Goal: Task Accomplishment & Management: Complete application form

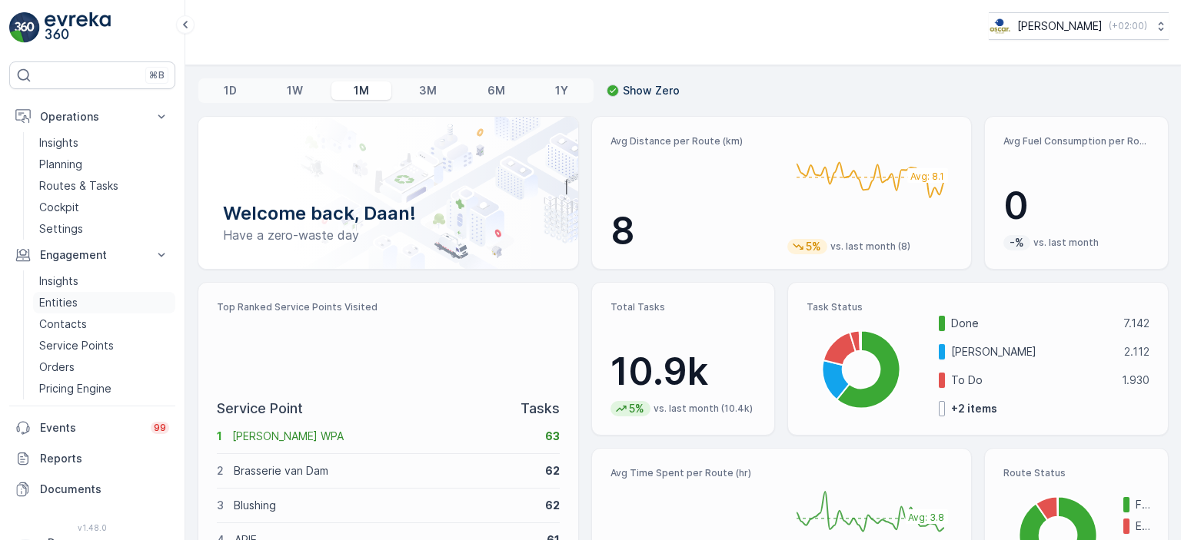
click at [61, 304] on p "Entities" at bounding box center [58, 302] width 38 height 15
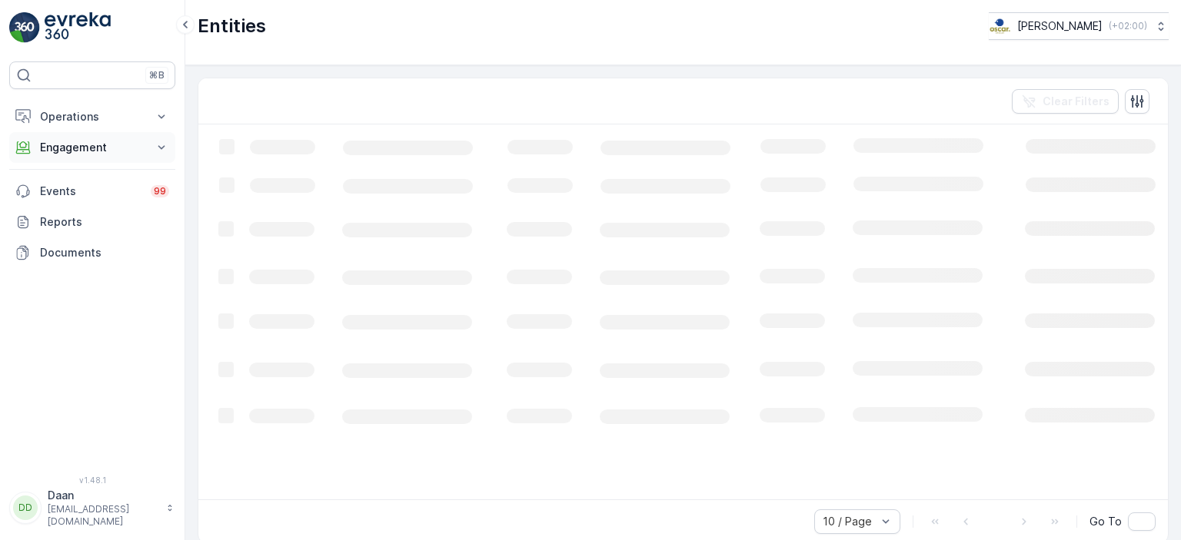
click at [125, 154] on p "Engagement" at bounding box center [92, 147] width 105 height 15
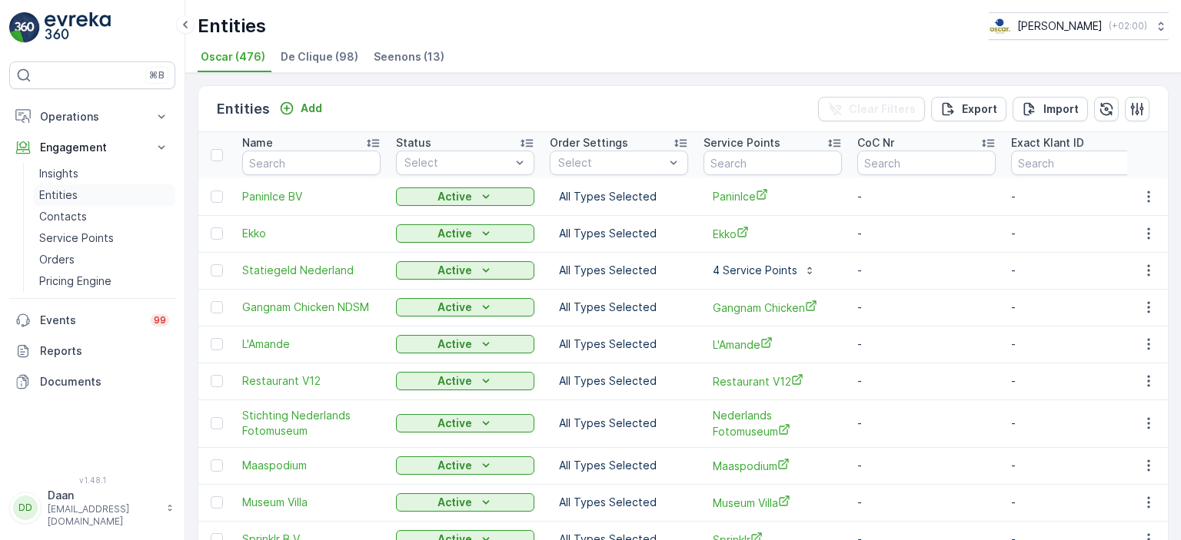
click at [72, 193] on p "Entities" at bounding box center [58, 195] width 38 height 15
click at [292, 103] on div "Add" at bounding box center [300, 108] width 43 height 15
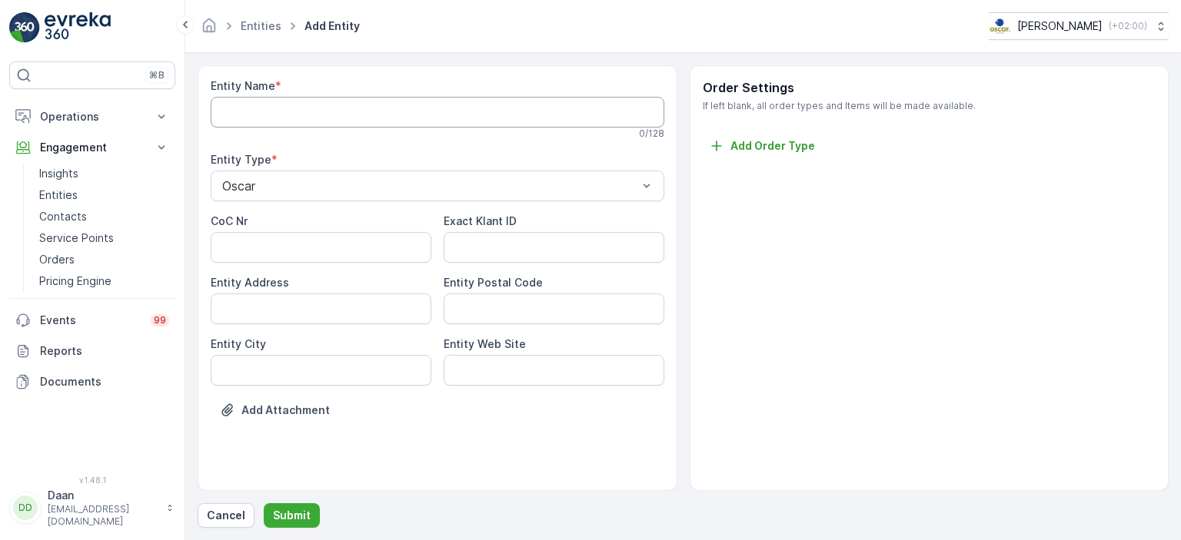
click at [424, 110] on Name "Entity Name" at bounding box center [437, 112] width 453 height 31
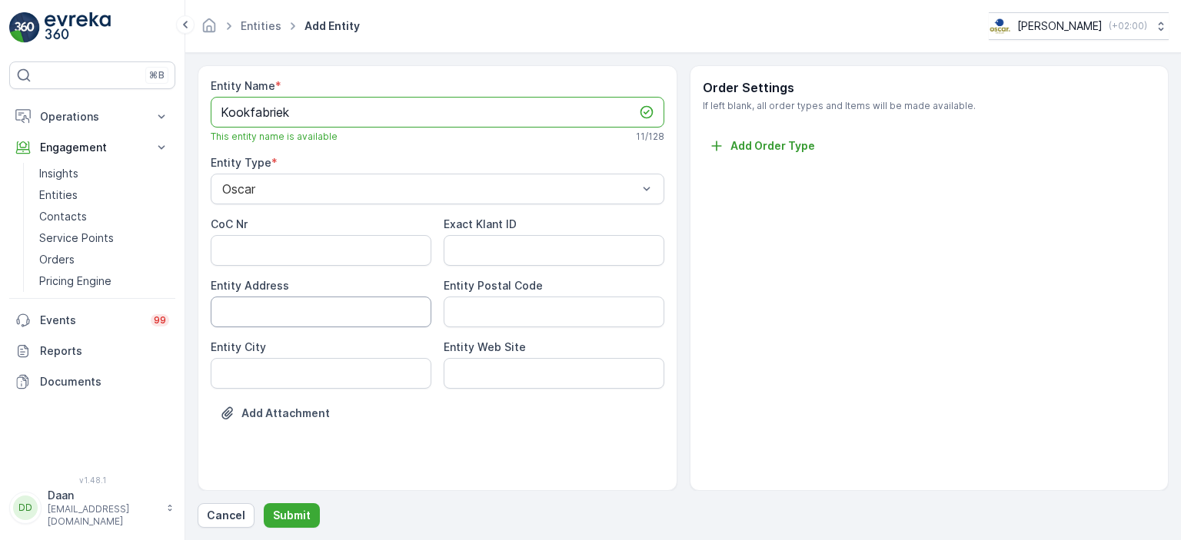
type Name "Kookfabriek"
click at [324, 313] on Address "Entity Address" at bounding box center [321, 312] width 221 height 31
click at [312, 311] on Address "Entity Address" at bounding box center [321, 312] width 221 height 31
paste Address "[STREET_ADDRESS]"
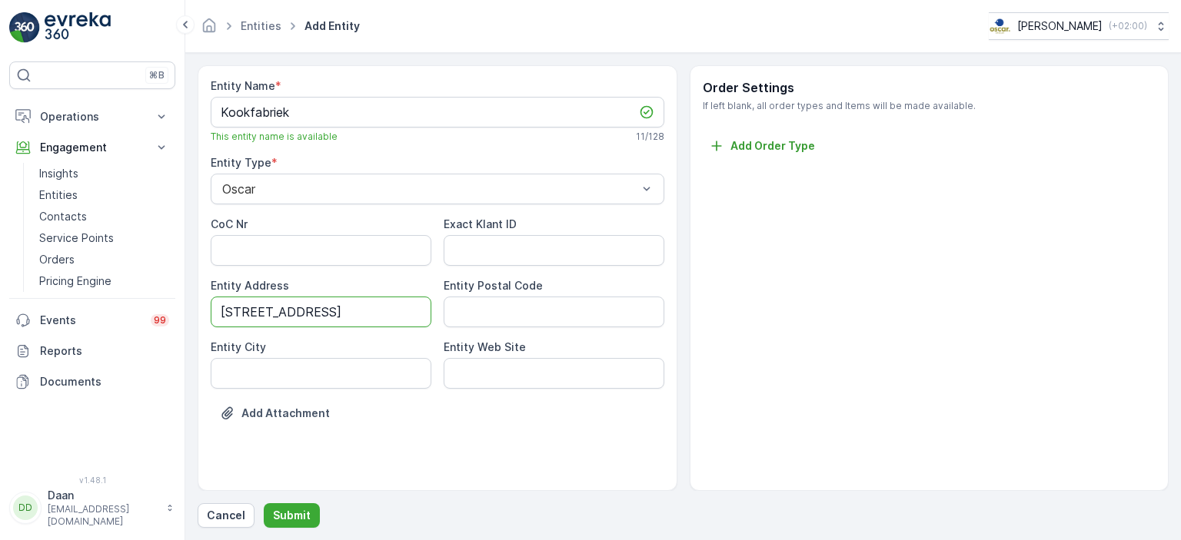
type Address "[STREET_ADDRESS]"
click at [505, 307] on Code "Entity Postal Code" at bounding box center [553, 312] width 221 height 31
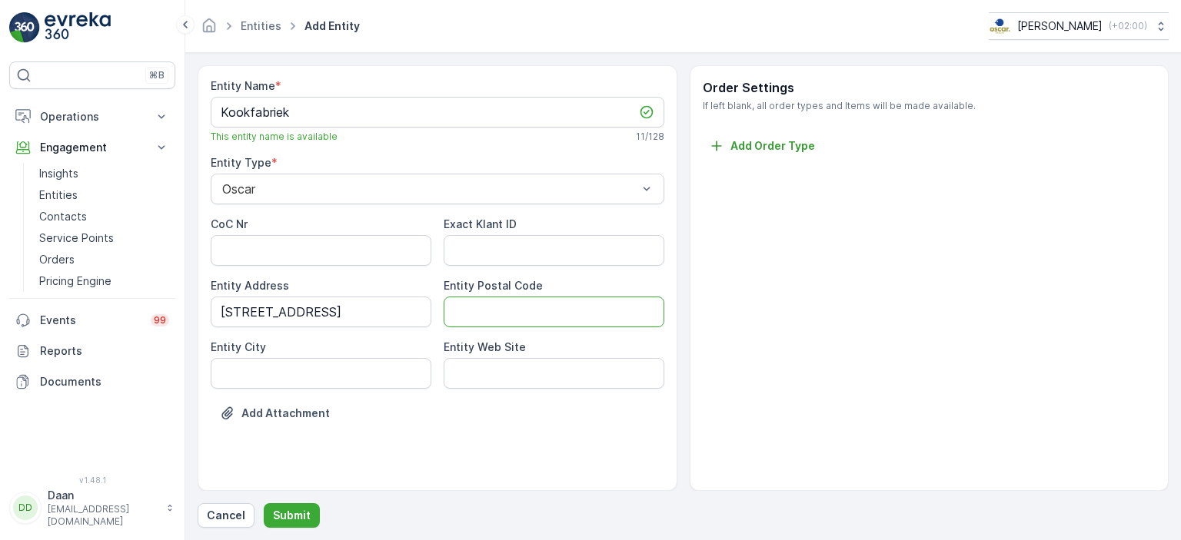
paste Code "1114 AL [GEOGRAPHIC_DATA]"
drag, startPoint x: 493, startPoint y: 310, endPoint x: 656, endPoint y: 320, distance: 162.5
click at [656, 320] on Code "1114 AL [GEOGRAPHIC_DATA]" at bounding box center [553, 312] width 221 height 31
type Code "1114 AL"
click at [382, 368] on City "Entity City" at bounding box center [321, 373] width 221 height 31
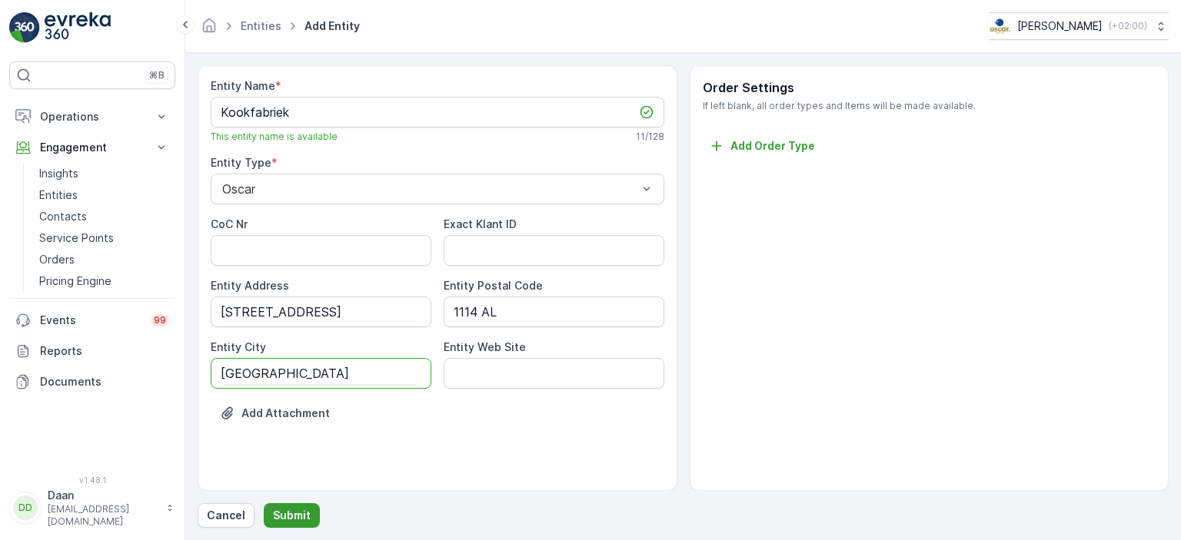
type City "amsterdam"
click at [291, 511] on p "Submit" at bounding box center [292, 515] width 38 height 15
click at [306, 523] on button "Submit" at bounding box center [292, 515] width 56 height 25
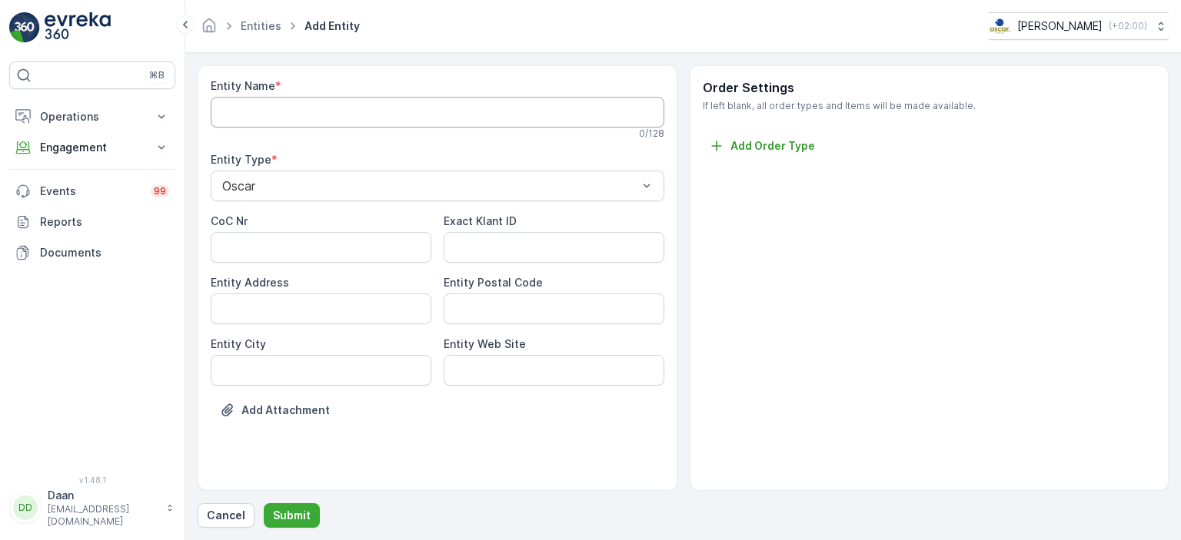
click at [277, 106] on Name "Entity Name" at bounding box center [437, 112] width 453 height 31
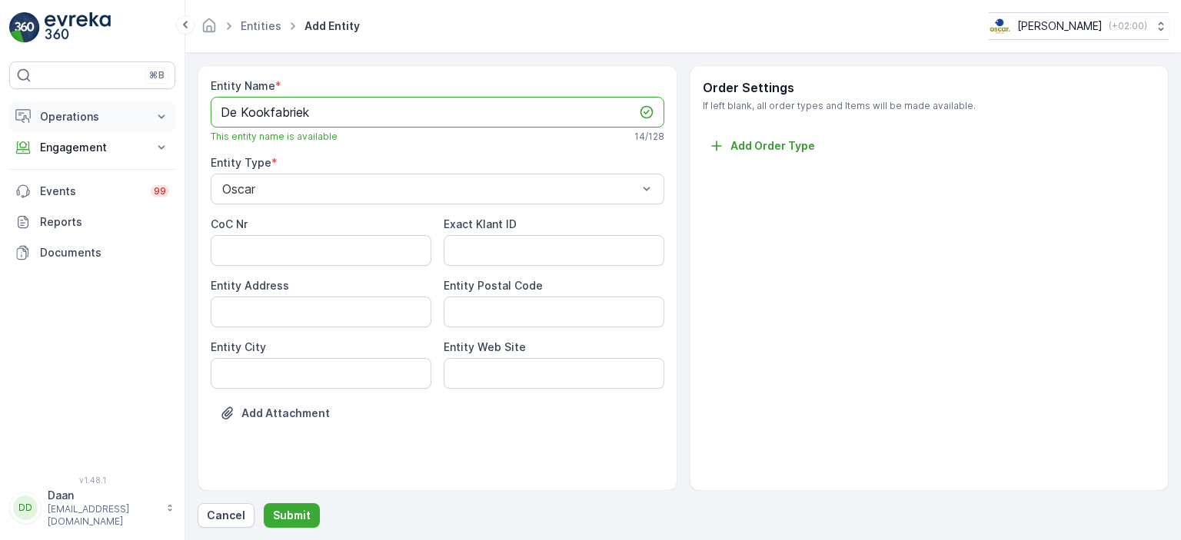
type Name "De Kookfabriek"
click at [93, 115] on p "Operations" at bounding box center [92, 116] width 105 height 15
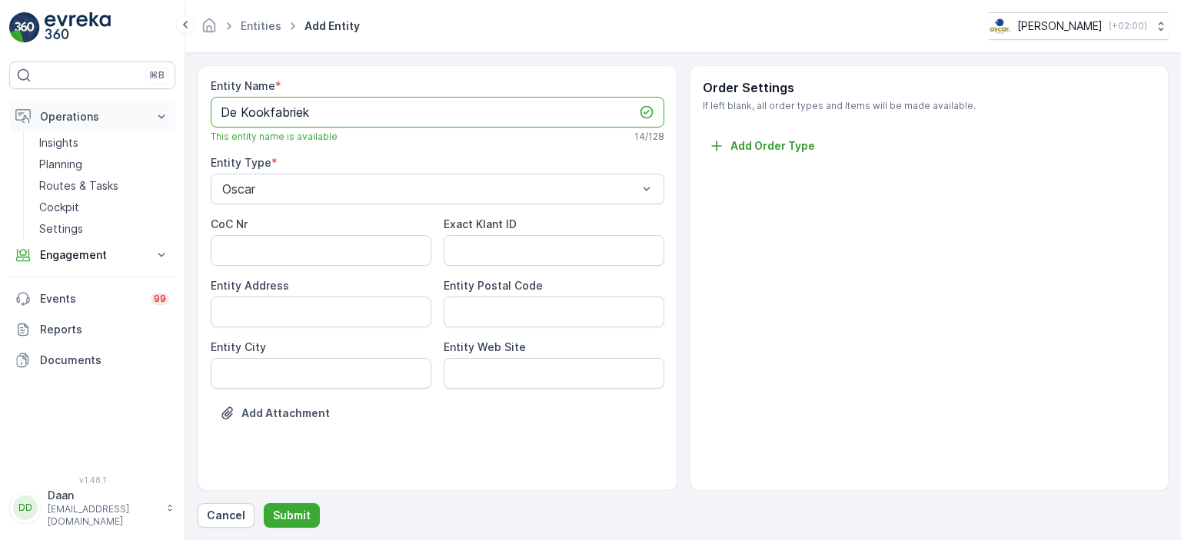
drag, startPoint x: 330, startPoint y: 113, endPoint x: 128, endPoint y: 125, distance: 202.5
click at [131, 125] on div "⌘B Operations Insights Planning Routes & Tasks Cockpit Settings Engagement Insi…" at bounding box center [590, 270] width 1181 height 540
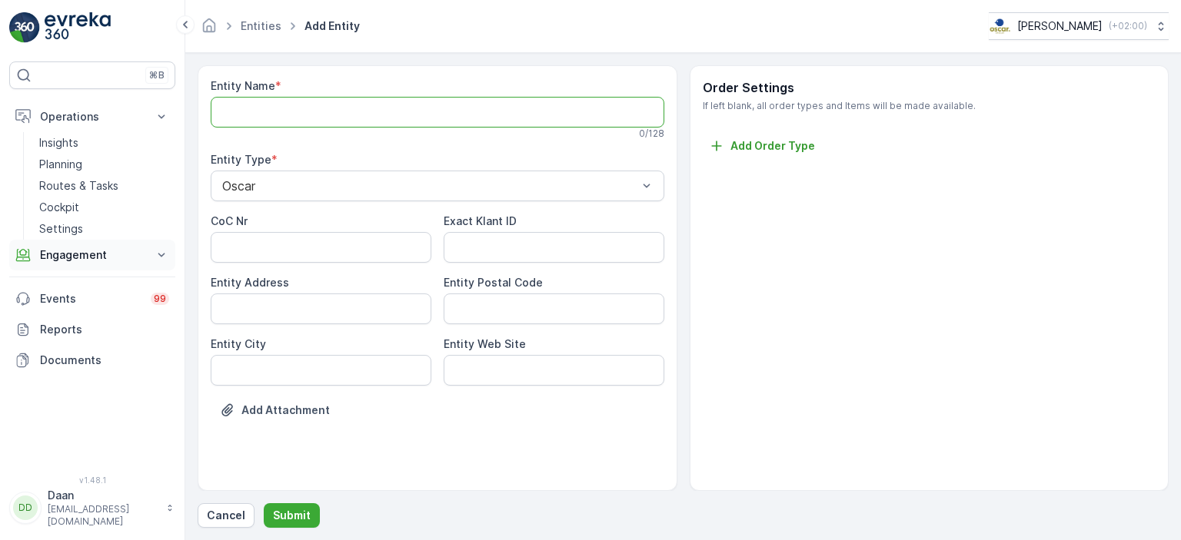
click at [110, 253] on p "Engagement" at bounding box center [92, 254] width 105 height 15
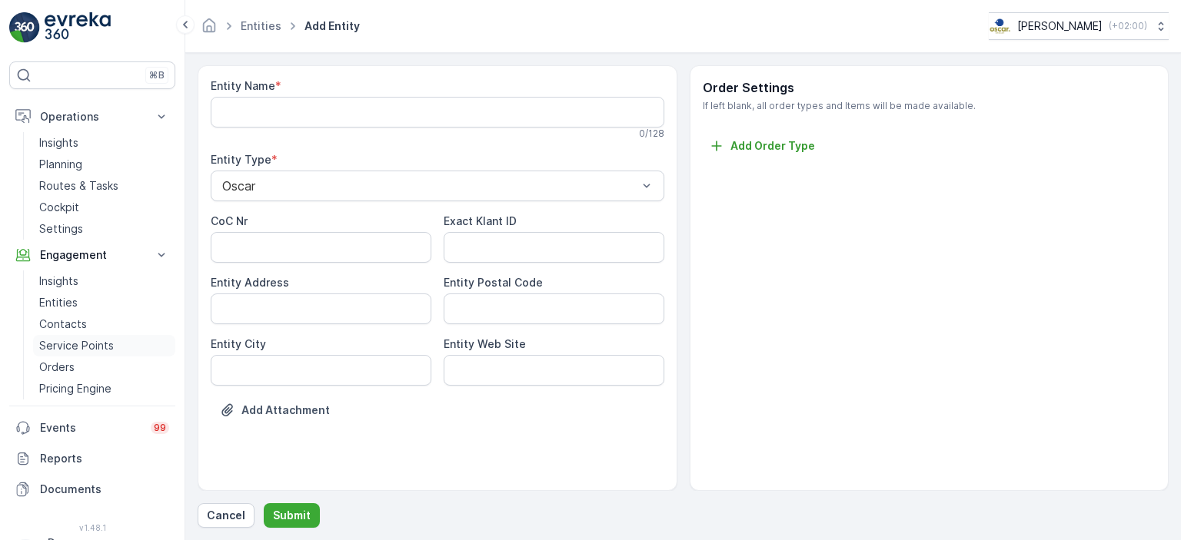
click at [92, 346] on p "Service Points" at bounding box center [76, 345] width 75 height 15
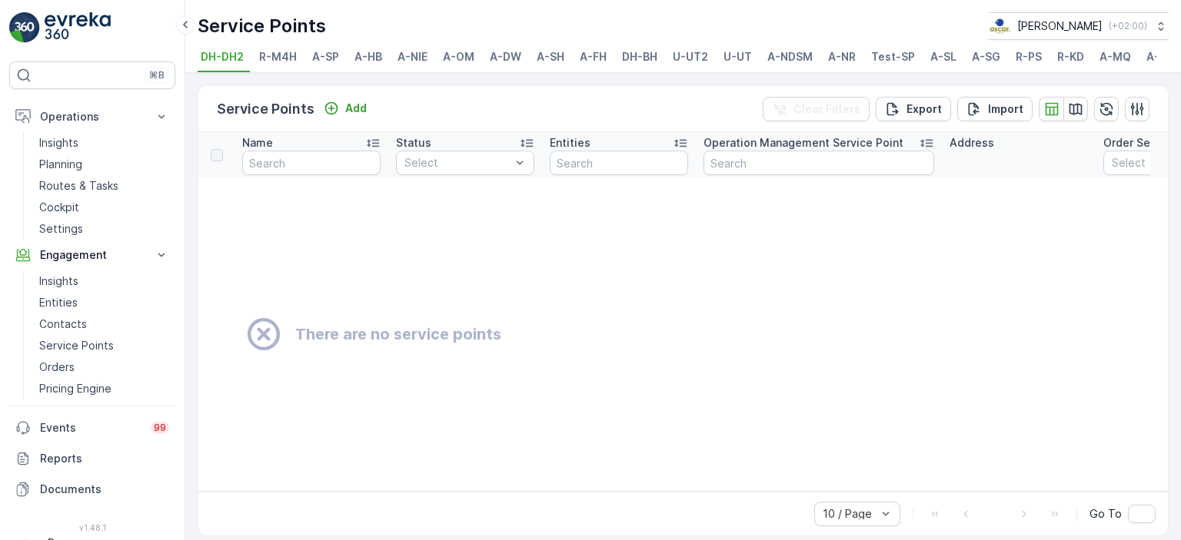
click at [1080, 56] on li "R-KD" at bounding box center [1072, 59] width 36 height 26
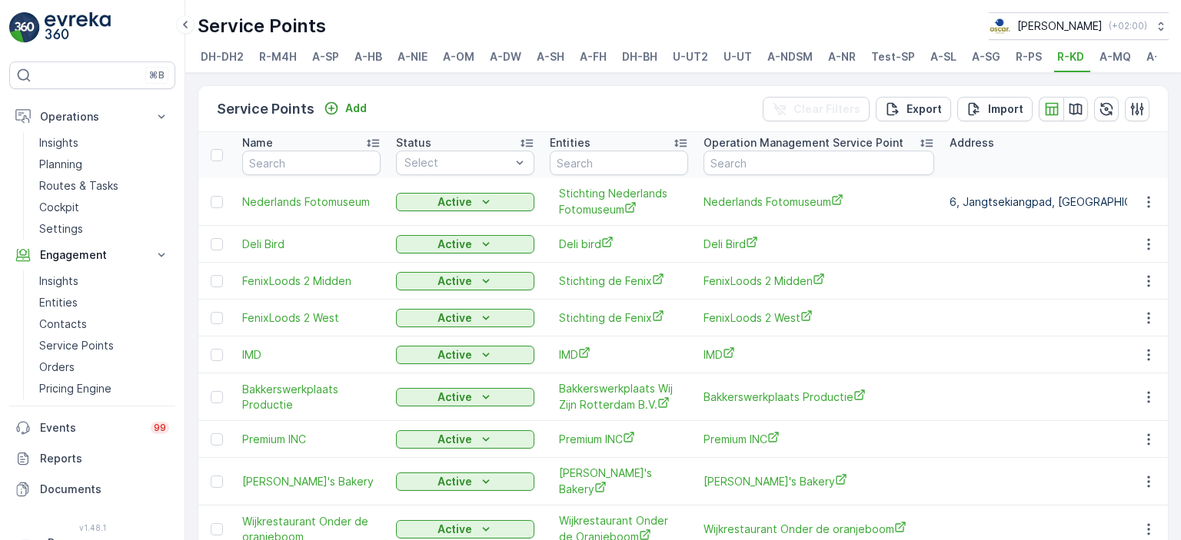
click at [1023, 58] on span "R-PS" at bounding box center [1028, 56] width 26 height 15
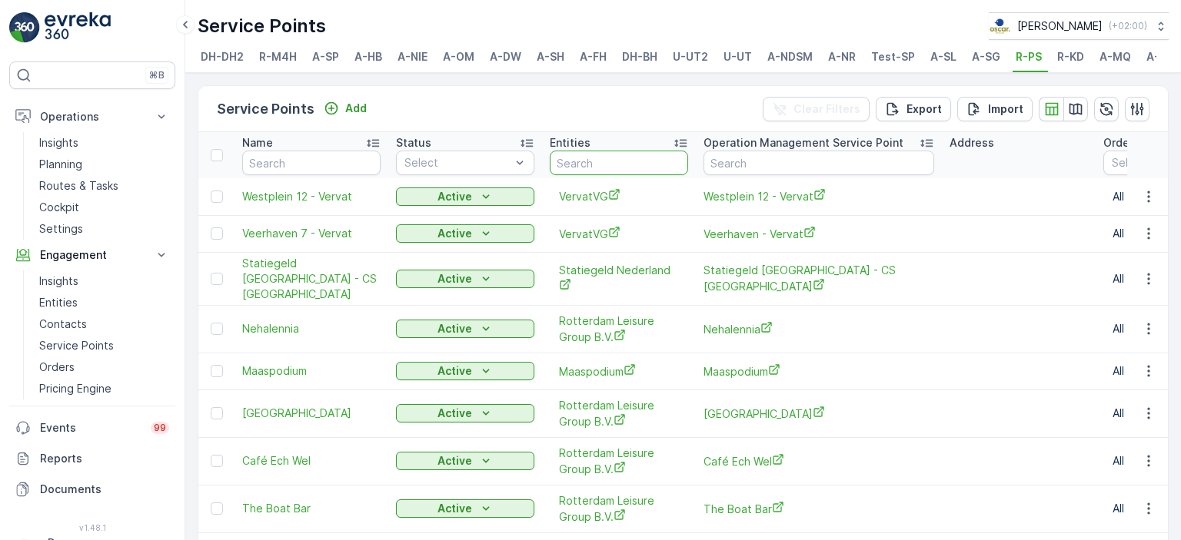
click at [627, 172] on input "text" at bounding box center [619, 163] width 138 height 25
type input "kook"
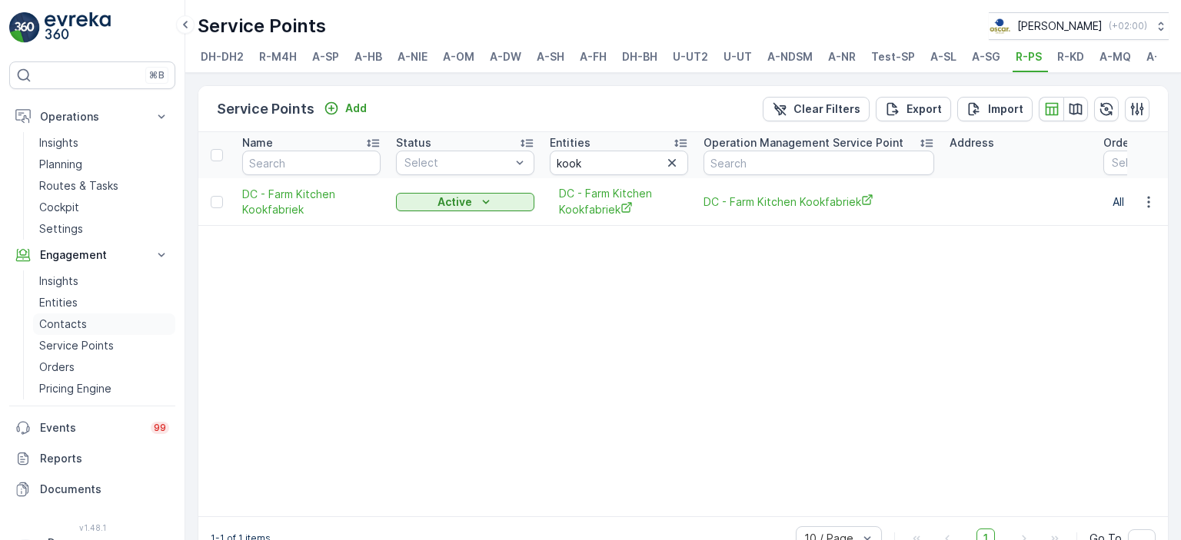
click at [83, 318] on p "Contacts" at bounding box center [63, 324] width 48 height 15
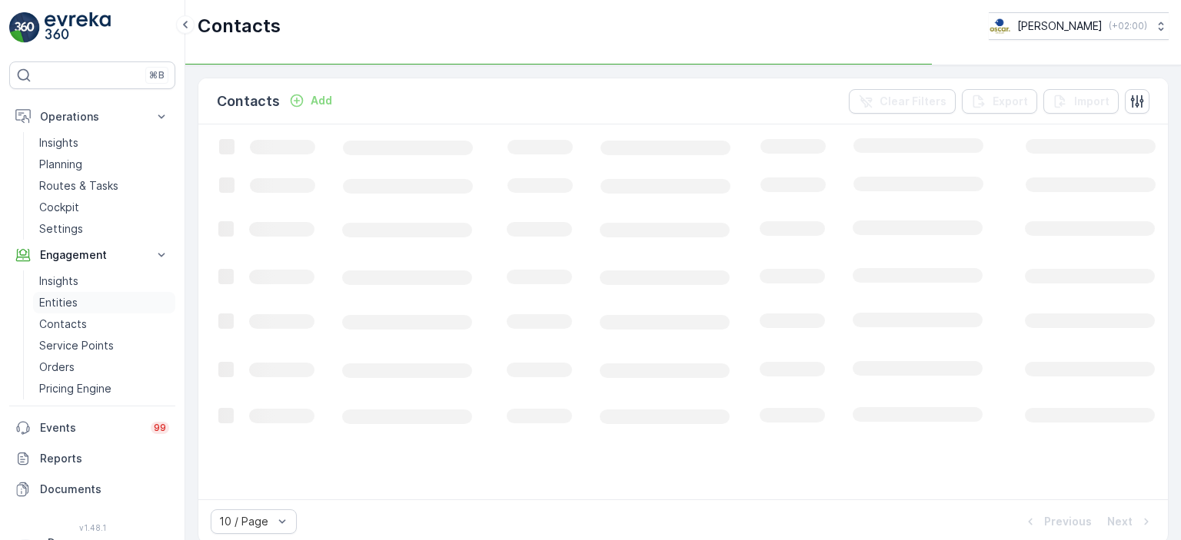
click at [68, 292] on link "Entities" at bounding box center [104, 303] width 142 height 22
click at [70, 302] on p "Entities" at bounding box center [58, 302] width 38 height 15
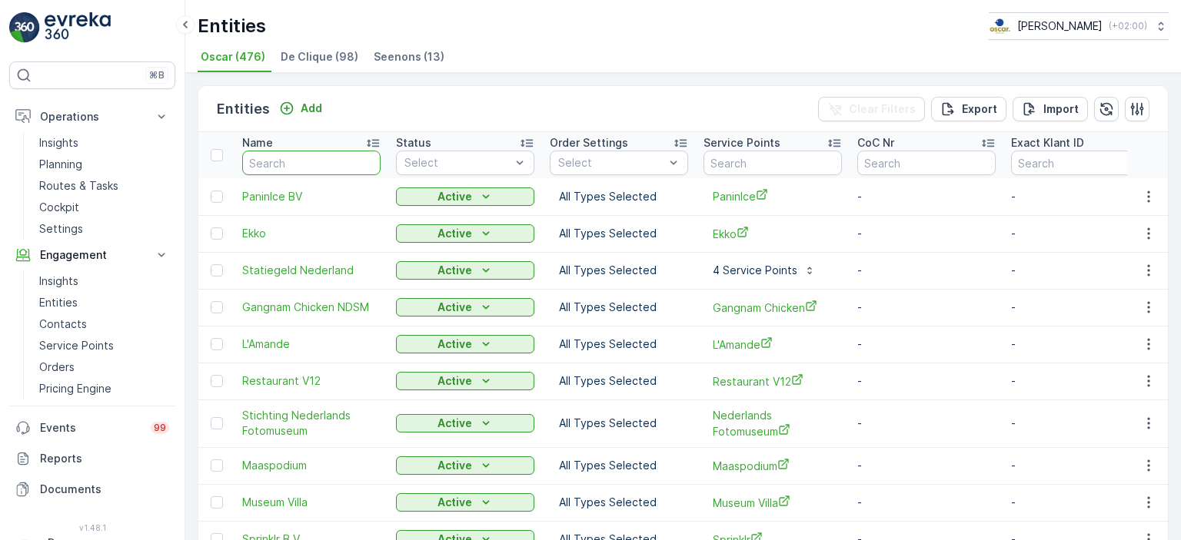
click at [317, 170] on input "text" at bounding box center [311, 163] width 138 height 25
type input "DC-"
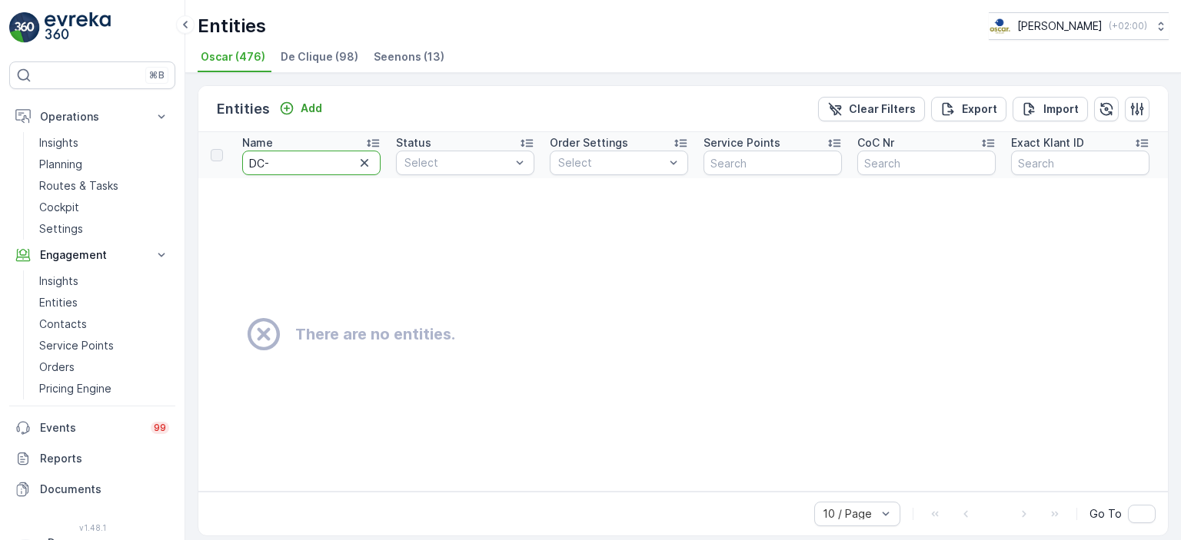
click at [354, 158] on input "DC-" at bounding box center [311, 163] width 138 height 25
type input "DC"
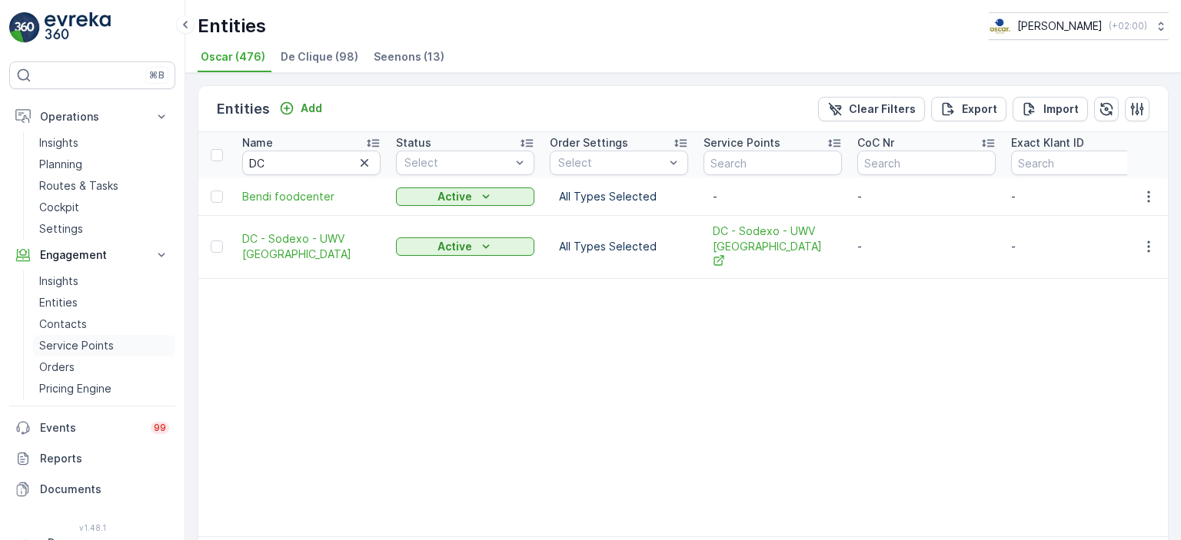
click at [96, 343] on p "Service Points" at bounding box center [76, 345] width 75 height 15
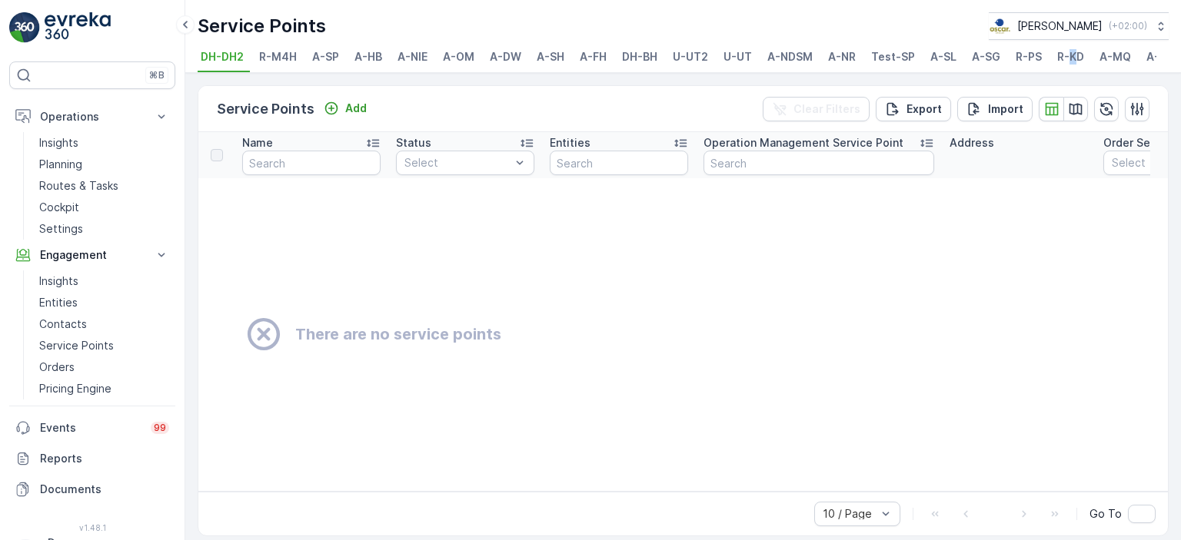
click at [1069, 65] on li "R-KD" at bounding box center [1072, 59] width 36 height 26
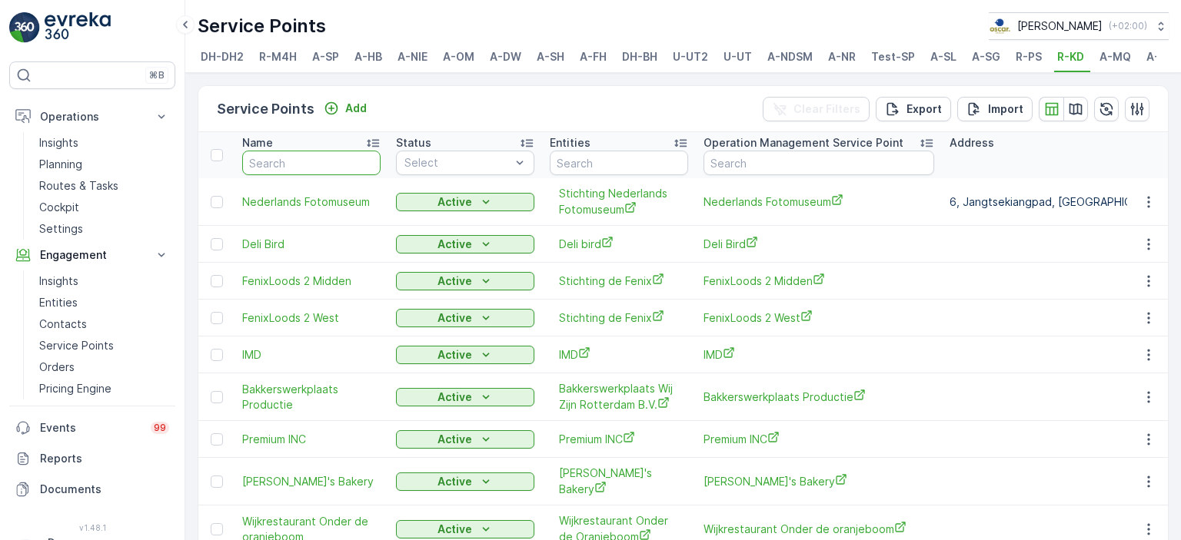
click at [311, 174] on input "text" at bounding box center [311, 163] width 138 height 25
type input "kook"
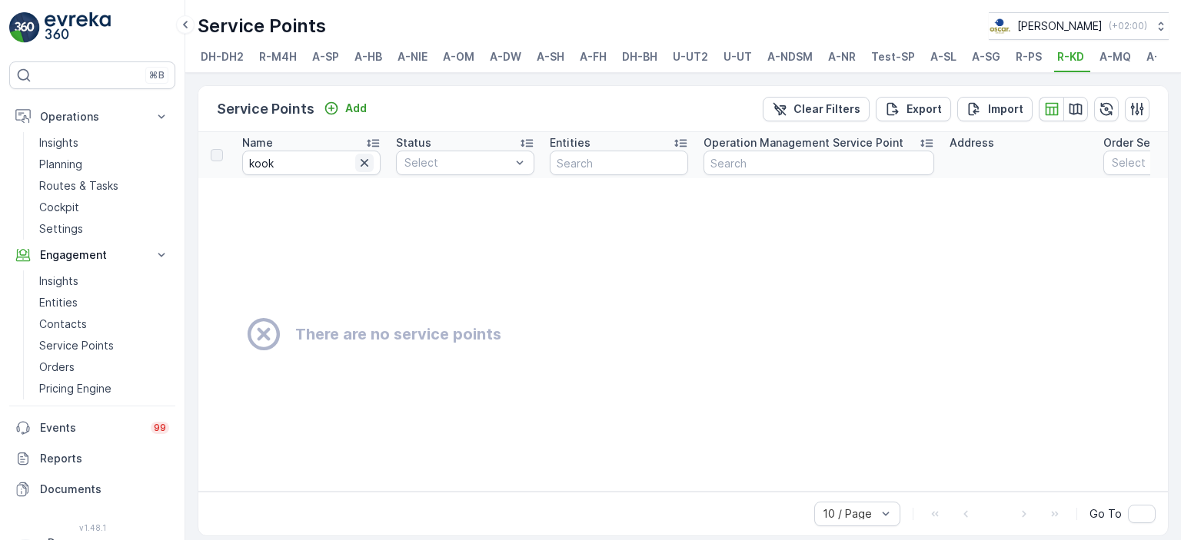
click at [360, 170] on icon "button" at bounding box center [364, 162] width 15 height 15
click at [1021, 57] on span "R-PS" at bounding box center [1028, 56] width 26 height 15
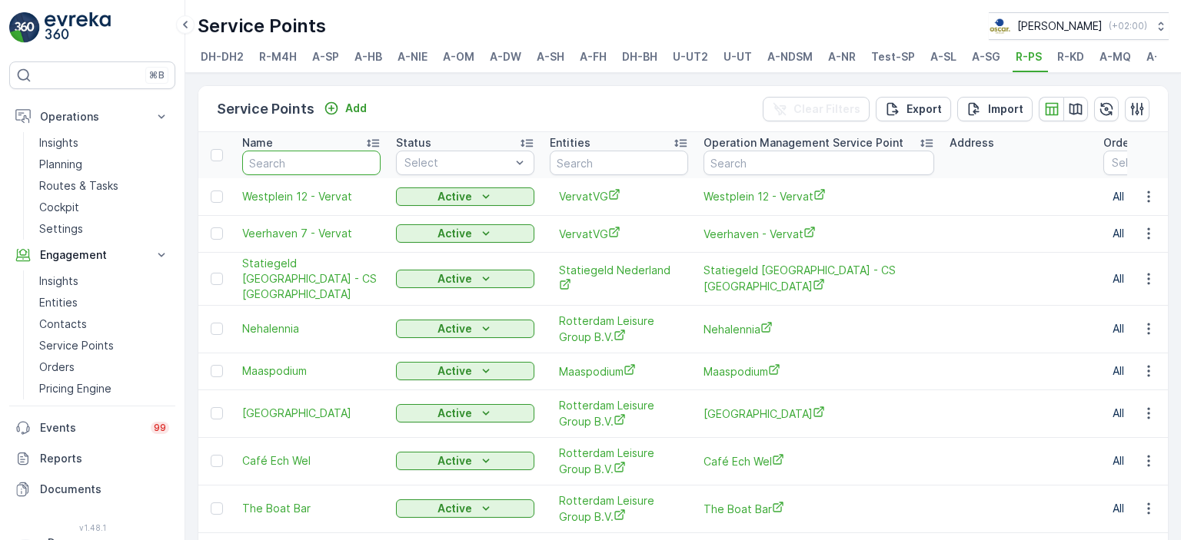
click at [307, 169] on input "text" at bounding box center [311, 163] width 138 height 25
type input "kook"
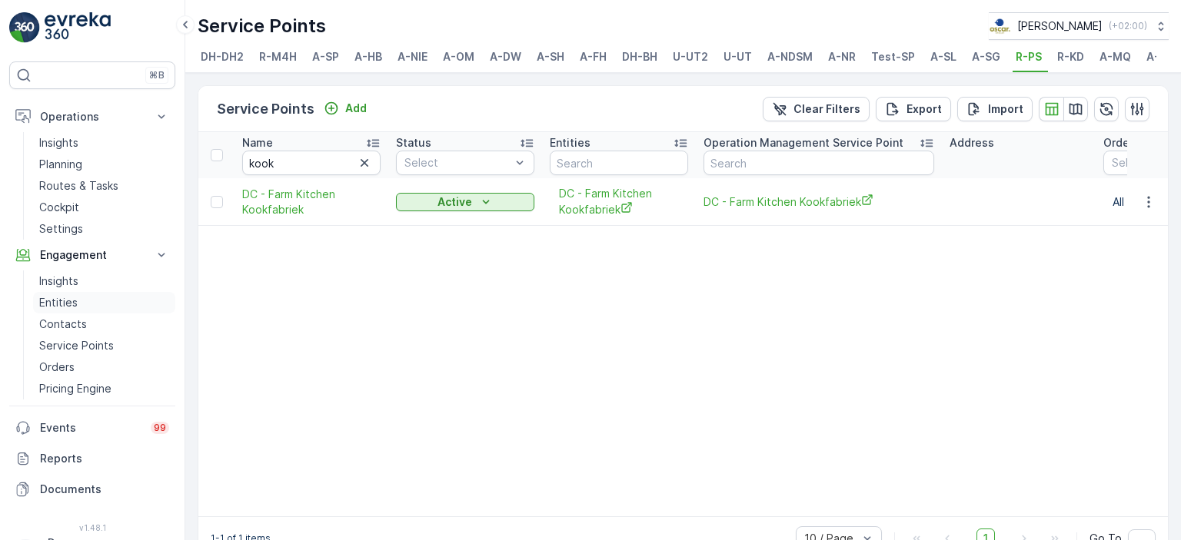
click at [71, 301] on p "Entities" at bounding box center [58, 302] width 38 height 15
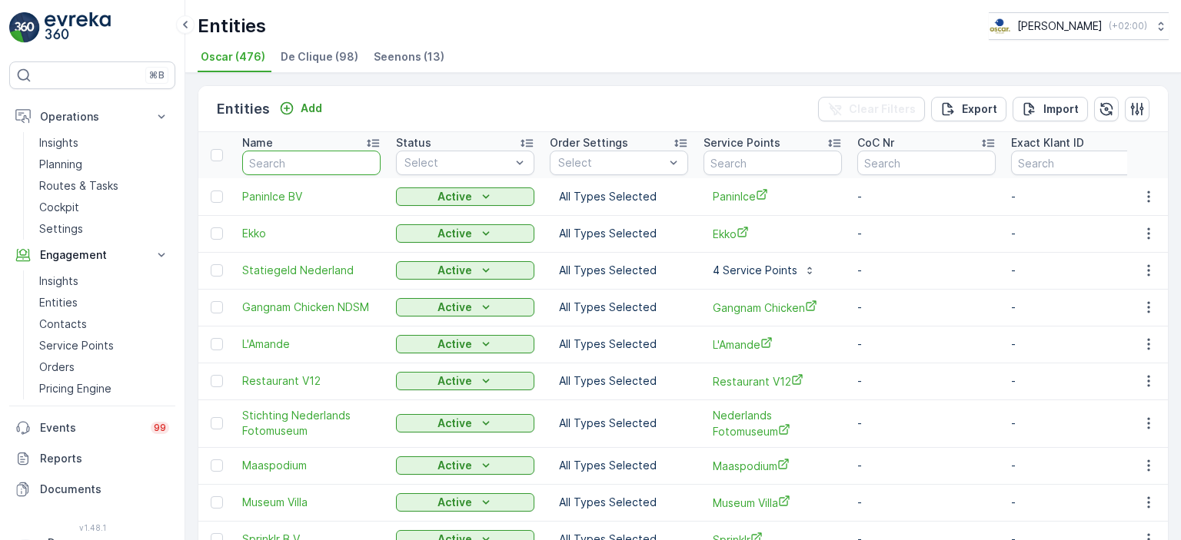
click at [326, 165] on input "text" at bounding box center [311, 163] width 138 height 25
type input "DC - kook"
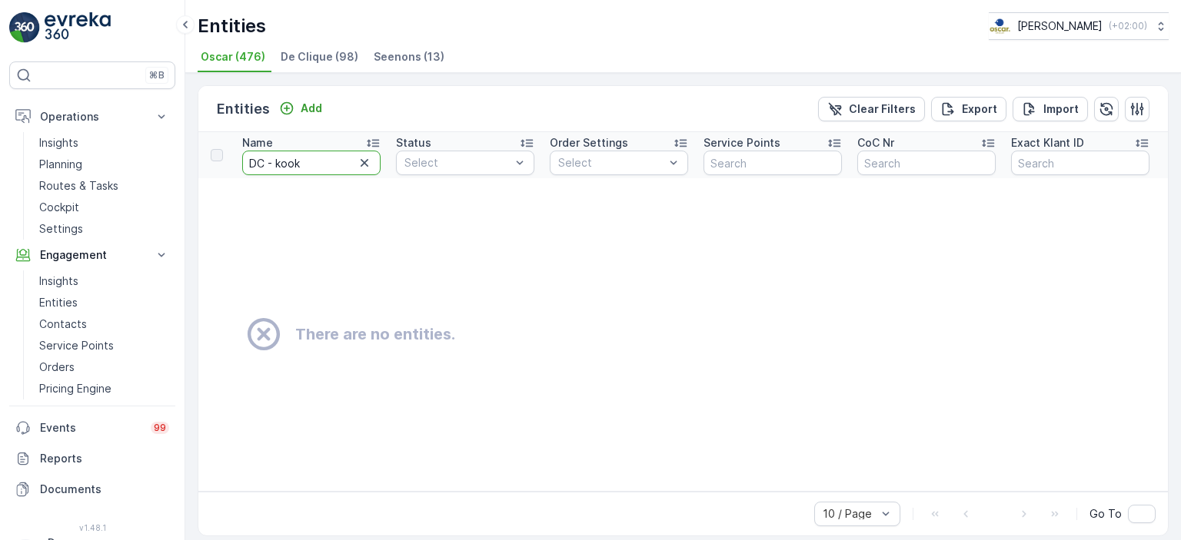
click at [324, 165] on input "DC - kook" at bounding box center [311, 163] width 138 height 25
type input "DC -"
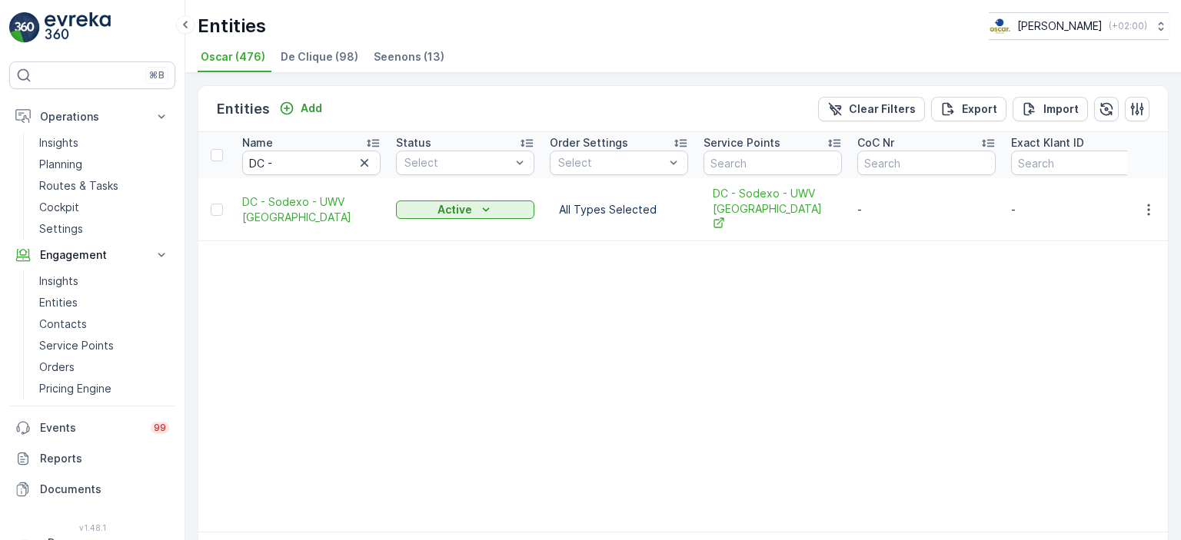
click at [325, 52] on span "De Clique (98)" at bounding box center [320, 56] width 78 height 15
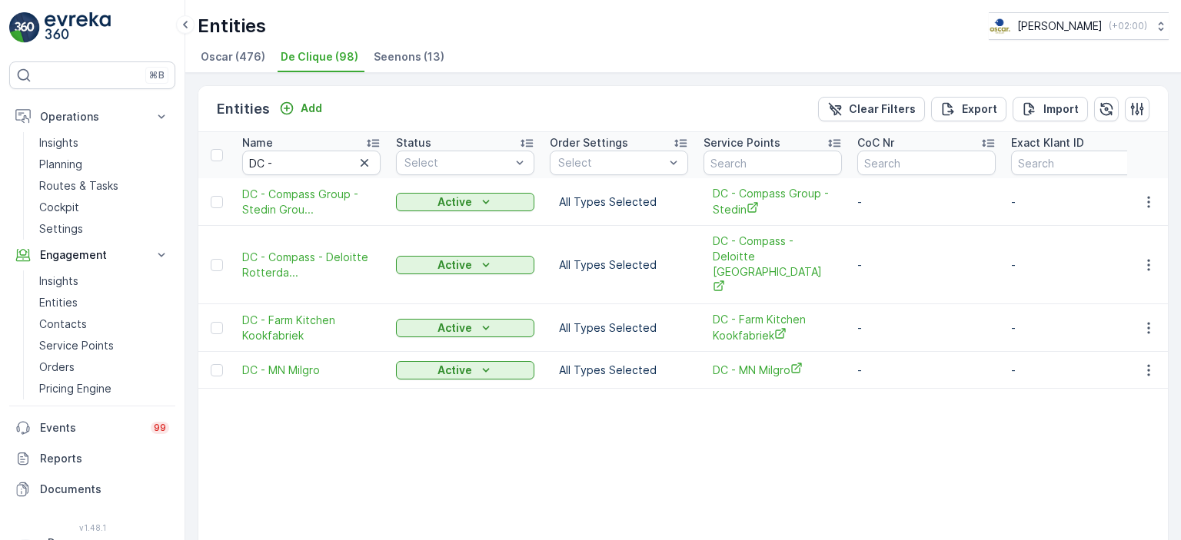
click at [221, 58] on span "Oscar (476)" at bounding box center [233, 56] width 65 height 15
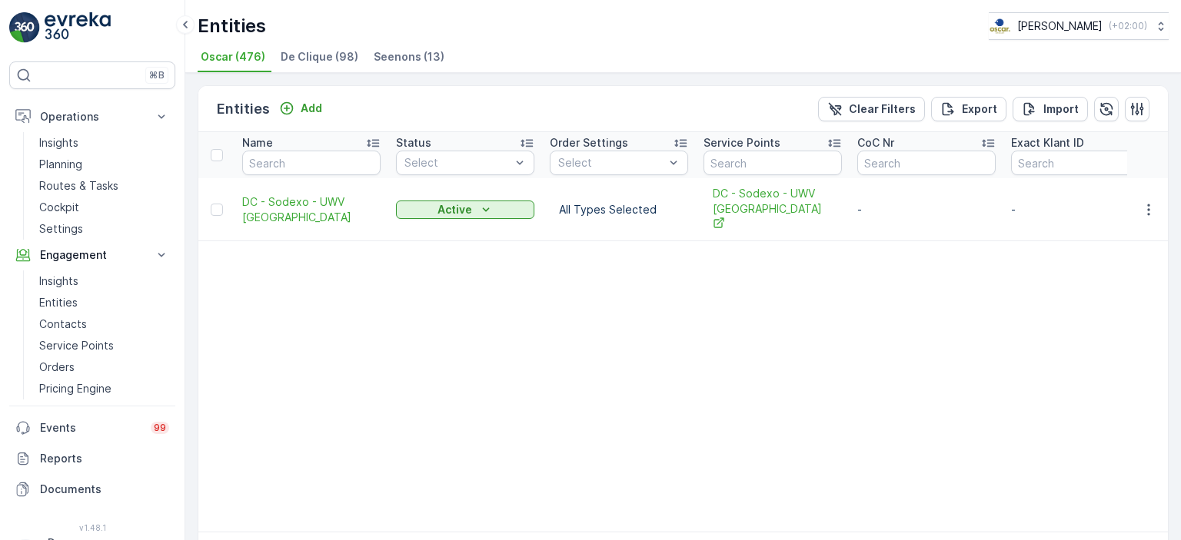
type input "DC -"
click at [367, 156] on icon "button" at bounding box center [364, 162] width 15 height 15
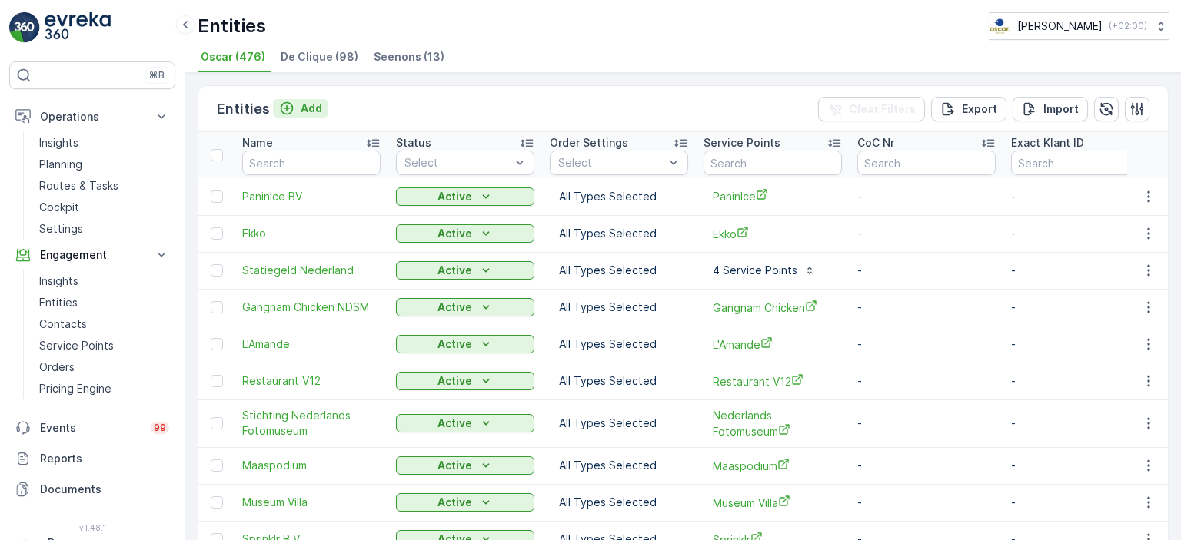
click at [311, 111] on p "Add" at bounding box center [312, 108] width 22 height 15
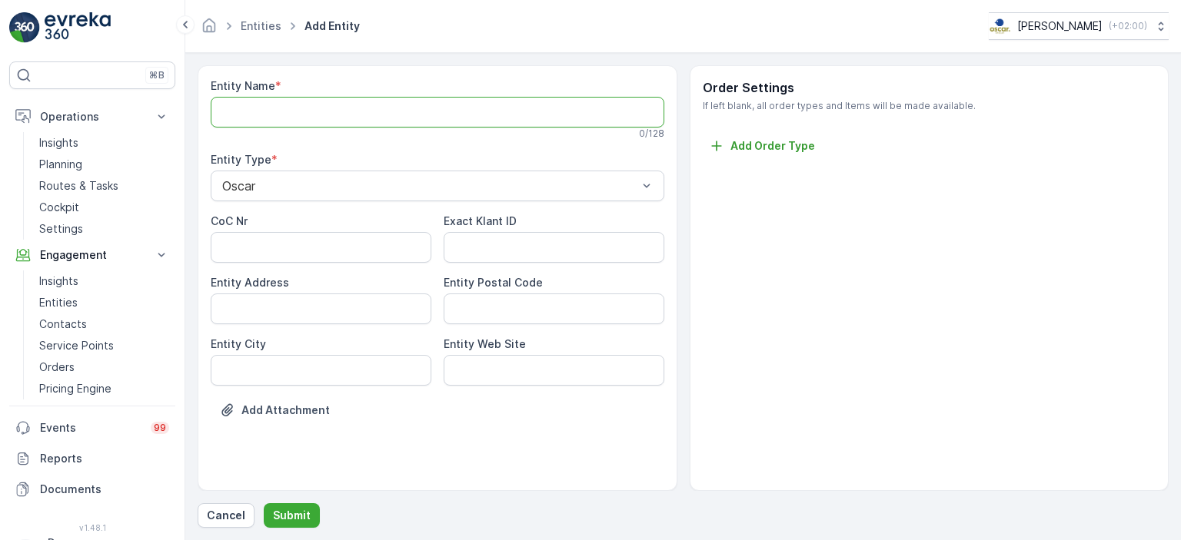
click at [311, 111] on Name "Entity Name" at bounding box center [437, 112] width 453 height 31
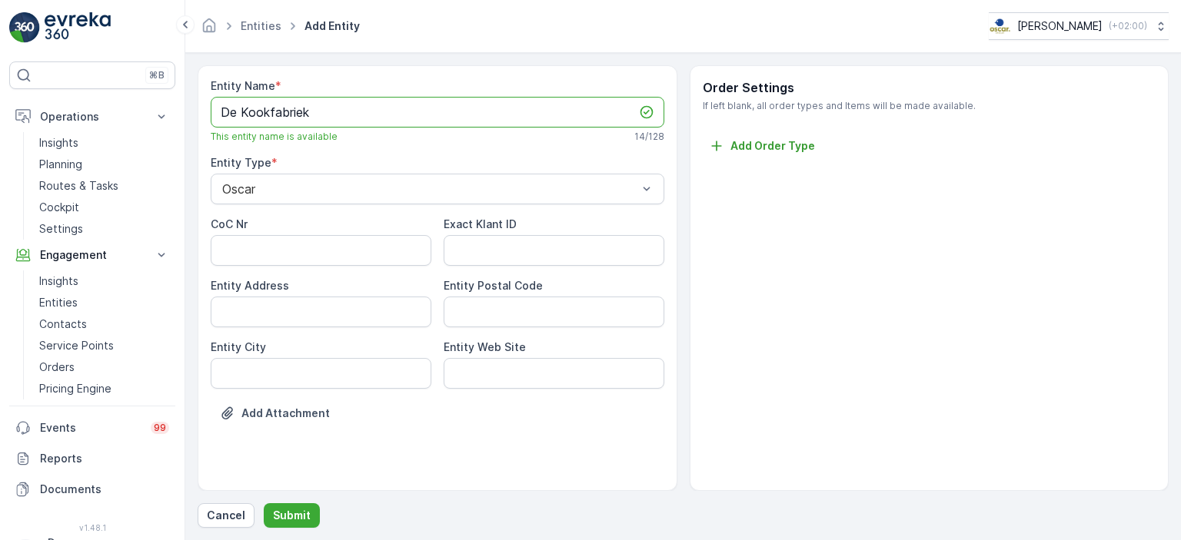
type Name "De Kookfabriek"
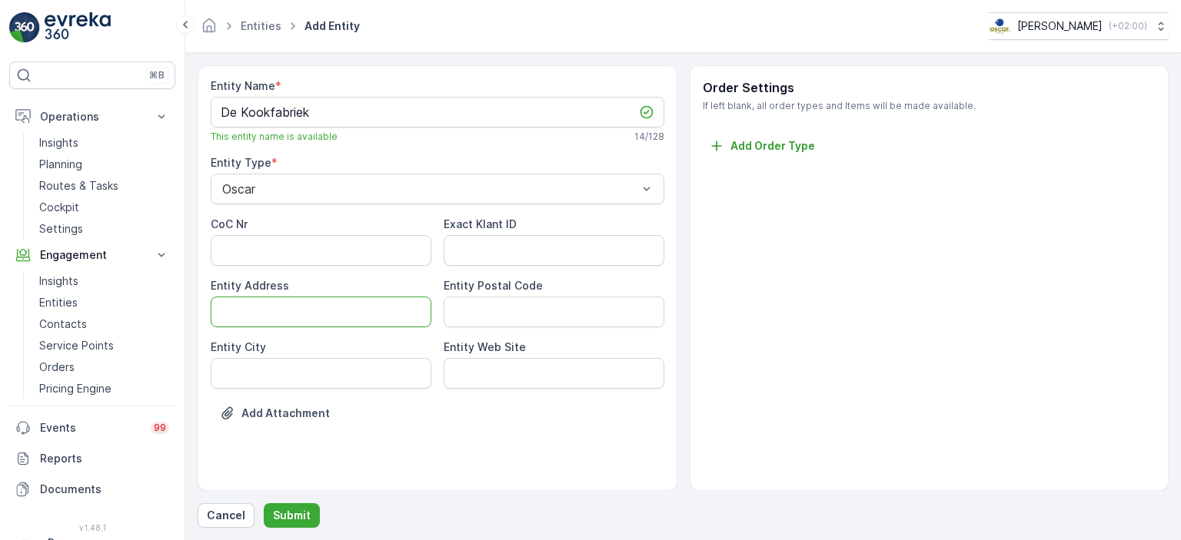
click at [334, 317] on Address "Entity Address" at bounding box center [321, 312] width 221 height 31
paste Address "[STREET_ADDRESS]"
drag, startPoint x: 390, startPoint y: 291, endPoint x: 473, endPoint y: 294, distance: 83.1
click at [473, 294] on div "CoC Nr Exact Klant ID Entity Address [STREET_ADDRESS] Entity Postal Code Entity…" at bounding box center [437, 303] width 453 height 172
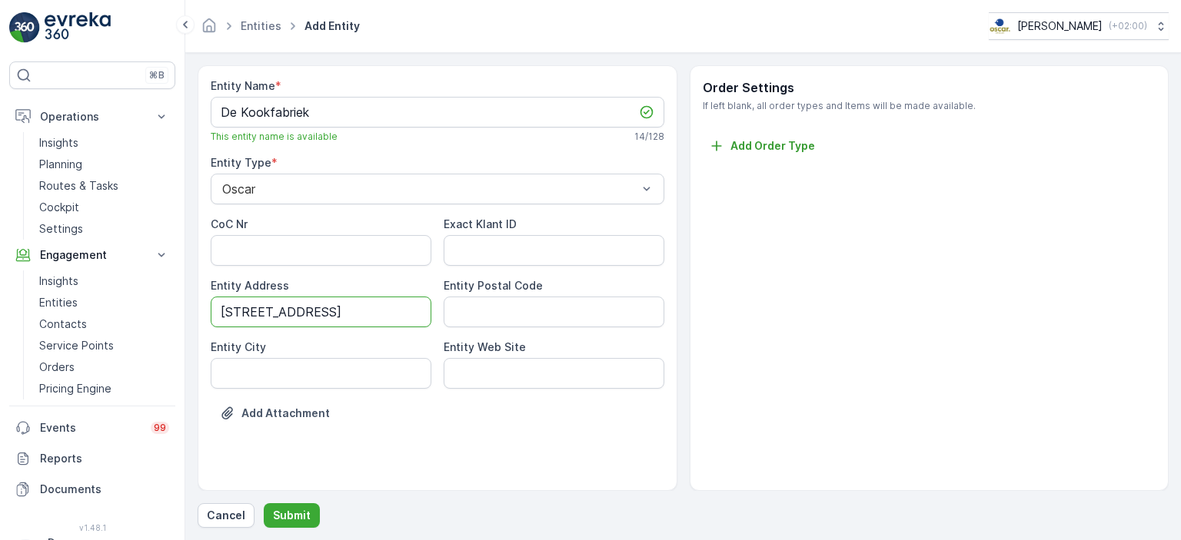
scroll to position [0, 0]
type Address "[STREET_ADDRESS]"
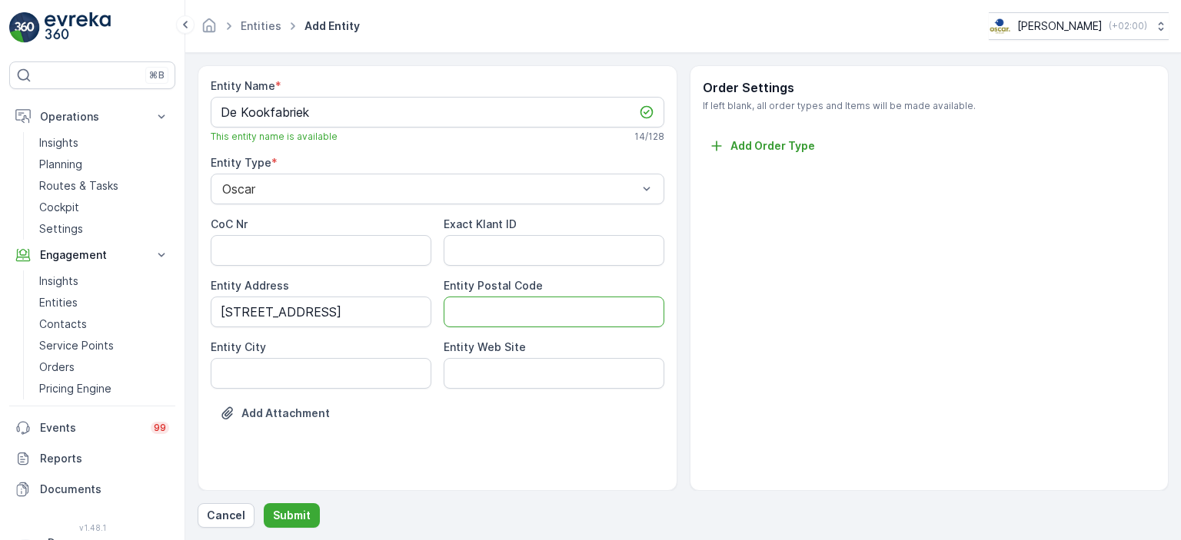
click at [483, 304] on Code "Entity Postal Code" at bounding box center [553, 312] width 221 height 31
paste Code "1114 AL [GEOGRAPHIC_DATA]"
drag, startPoint x: 498, startPoint y: 314, endPoint x: 617, endPoint y: 331, distance: 120.4
click at [617, 331] on div "CoC Nr Exact Klant ID Entity Address De Flinesstraat 4 Entity Postal Code 1114 …" at bounding box center [437, 303] width 453 height 172
type Code "1114 AL"
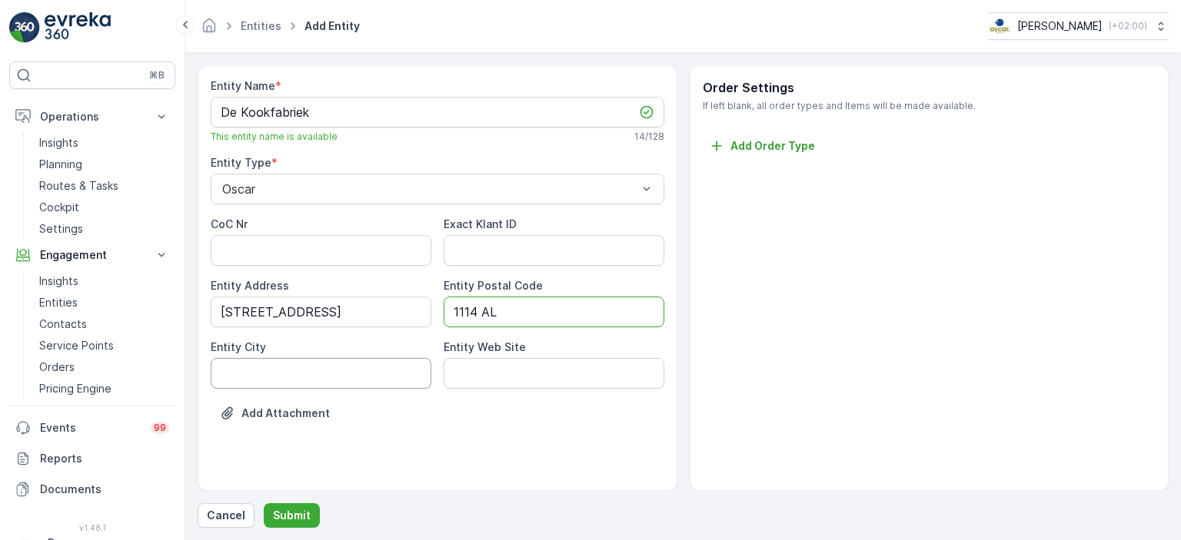
click at [354, 371] on City "Entity City" at bounding box center [321, 373] width 221 height 31
type City "amsterdam"
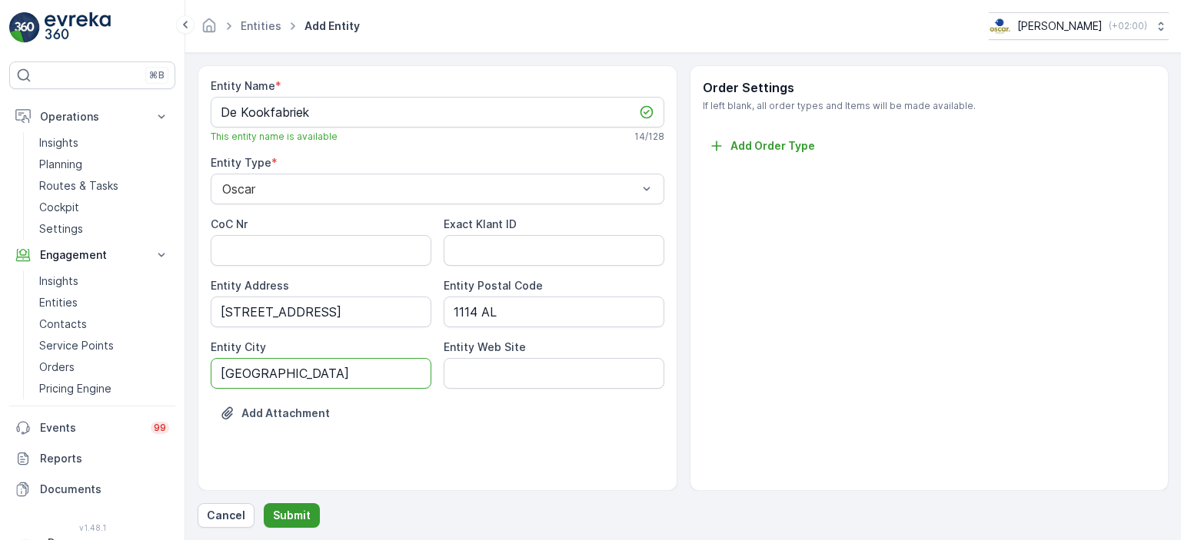
click at [295, 518] on p "Submit" at bounding box center [292, 515] width 38 height 15
click at [1074, 48] on p "Internal server error occured!" at bounding box center [1043, 55] width 208 height 14
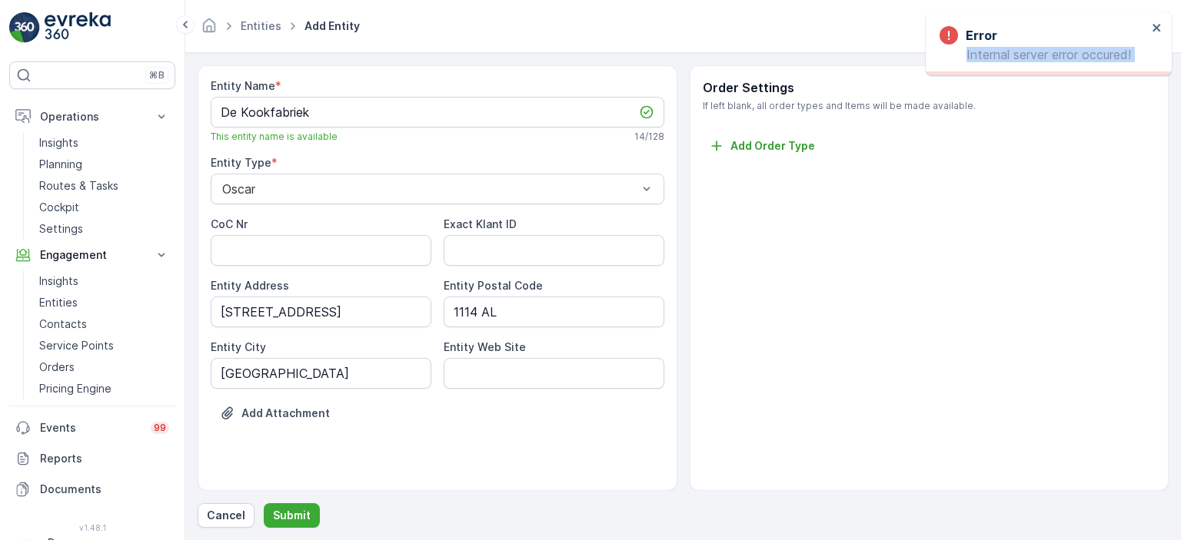
click at [1074, 48] on p "Internal server error occured!" at bounding box center [1043, 55] width 208 height 14
click at [1079, 66] on div "Error Internal server error occured!" at bounding box center [1048, 43] width 246 height 63
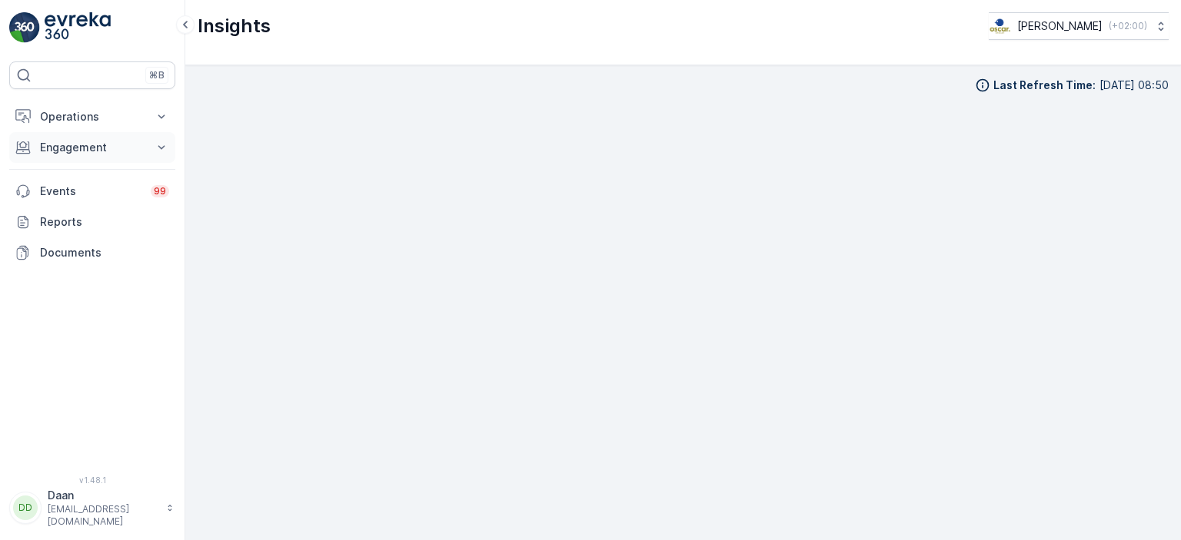
click at [65, 150] on p "Engagement" at bounding box center [92, 147] width 105 height 15
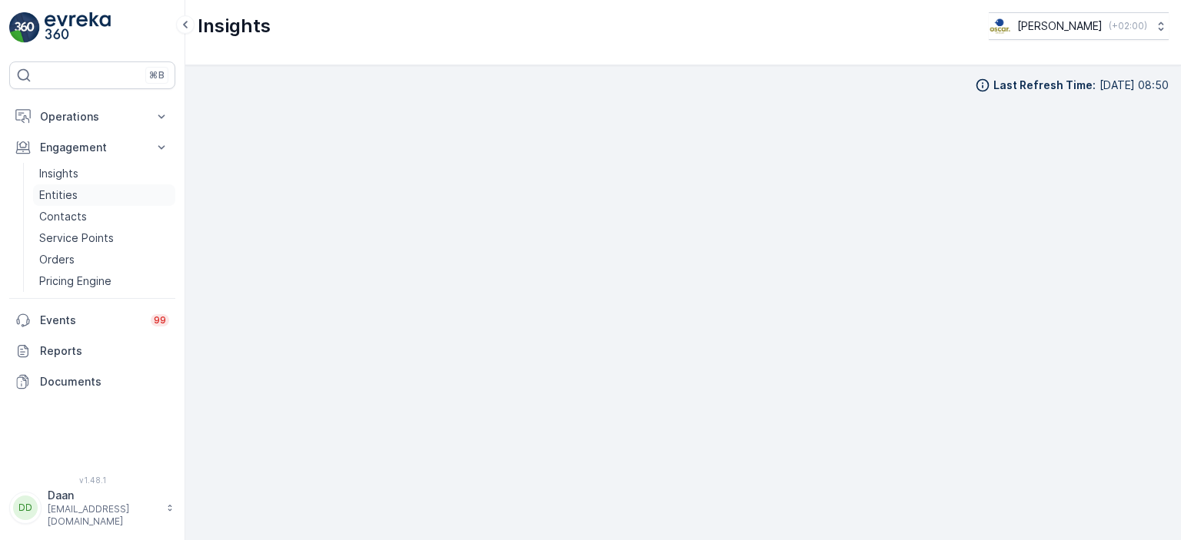
click at [71, 191] on p "Entities" at bounding box center [58, 195] width 38 height 15
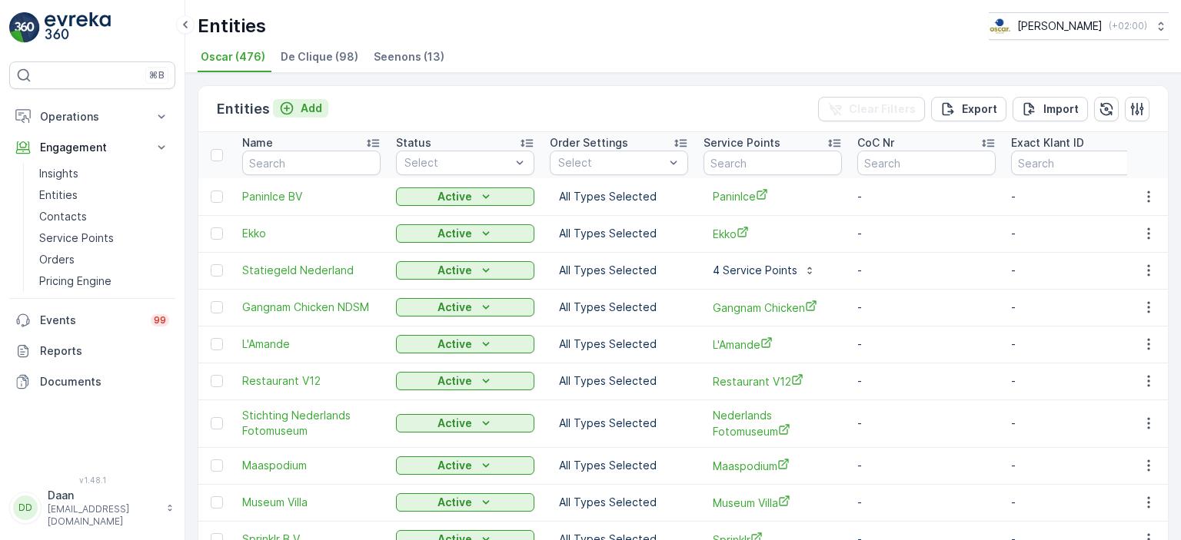
click at [301, 105] on p "Add" at bounding box center [312, 108] width 22 height 15
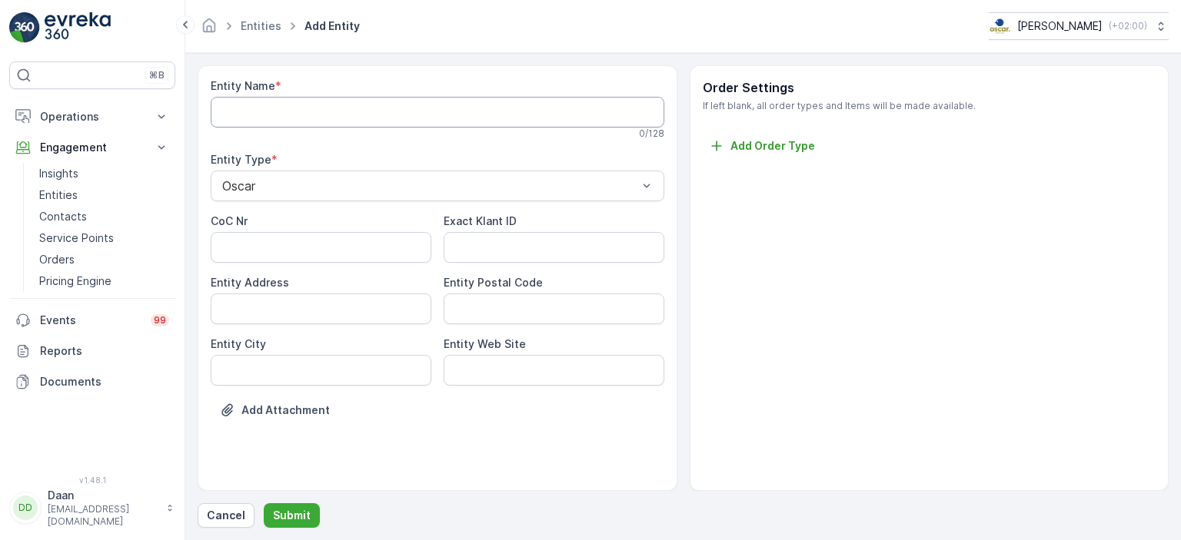
click at [310, 123] on Name "Entity Name" at bounding box center [437, 112] width 453 height 31
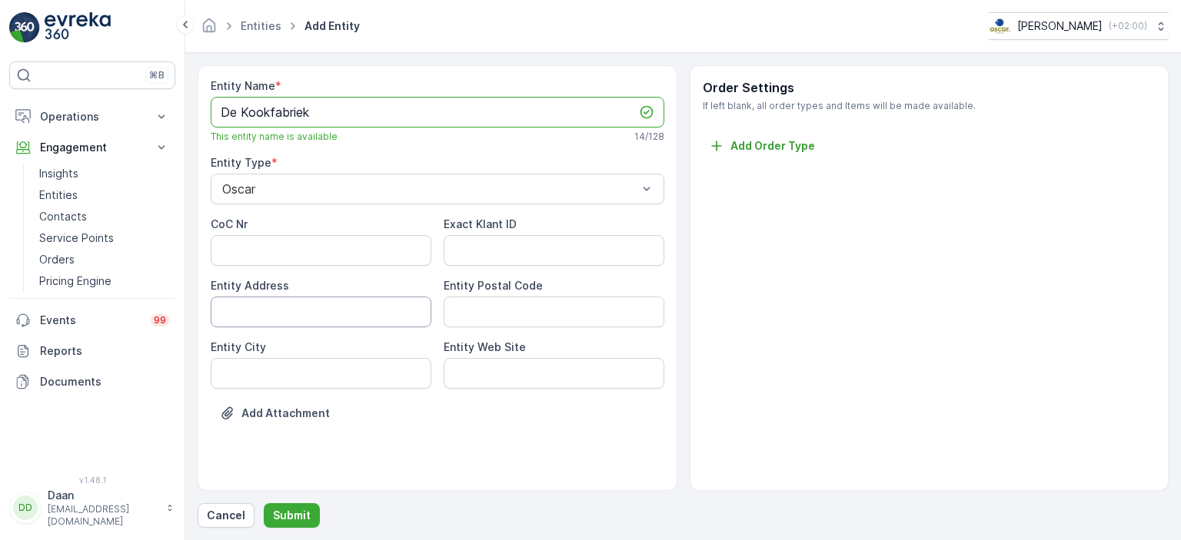
type Name "De Kookfabriek"
click at [408, 308] on Address "Entity Address" at bounding box center [321, 312] width 221 height 31
paste Address "1114 AL [GEOGRAPHIC_DATA]"
type Address "1114 AL [GEOGRAPHIC_DATA]"
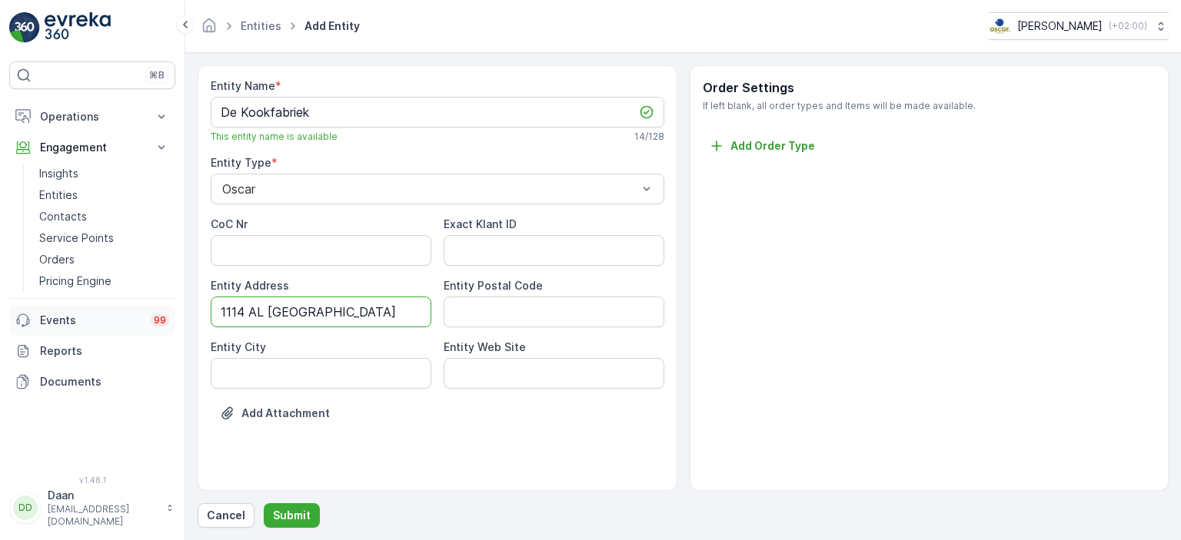
drag, startPoint x: 348, startPoint y: 304, endPoint x: 126, endPoint y: 304, distance: 222.1
click at [126, 304] on div "⌘B Operations Insights Planning Routes & Tasks Cockpit Settings Engagement Insi…" at bounding box center [590, 270] width 1181 height 540
click at [566, 304] on Code "Entity Postal Code" at bounding box center [553, 312] width 221 height 31
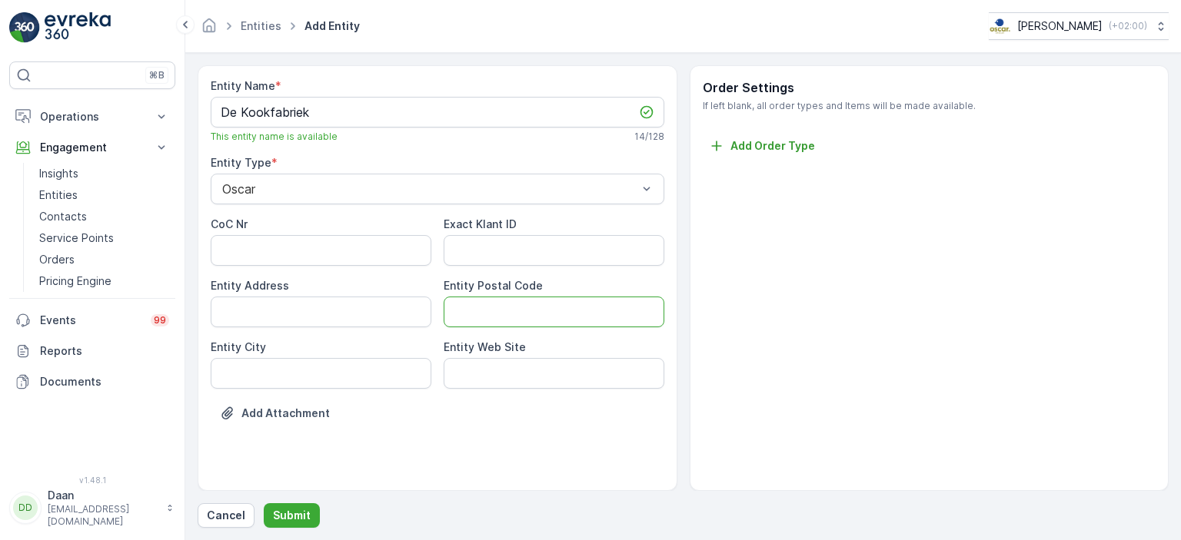
paste Code "1114 AL [GEOGRAPHIC_DATA]"
drag, startPoint x: 495, startPoint y: 307, endPoint x: 658, endPoint y: 285, distance: 164.4
click at [658, 285] on div "Entity Postal Code 1114 AL Amsterdam" at bounding box center [553, 302] width 221 height 49
type Code "1114 AL"
click at [408, 377] on City "Entity City" at bounding box center [321, 373] width 221 height 31
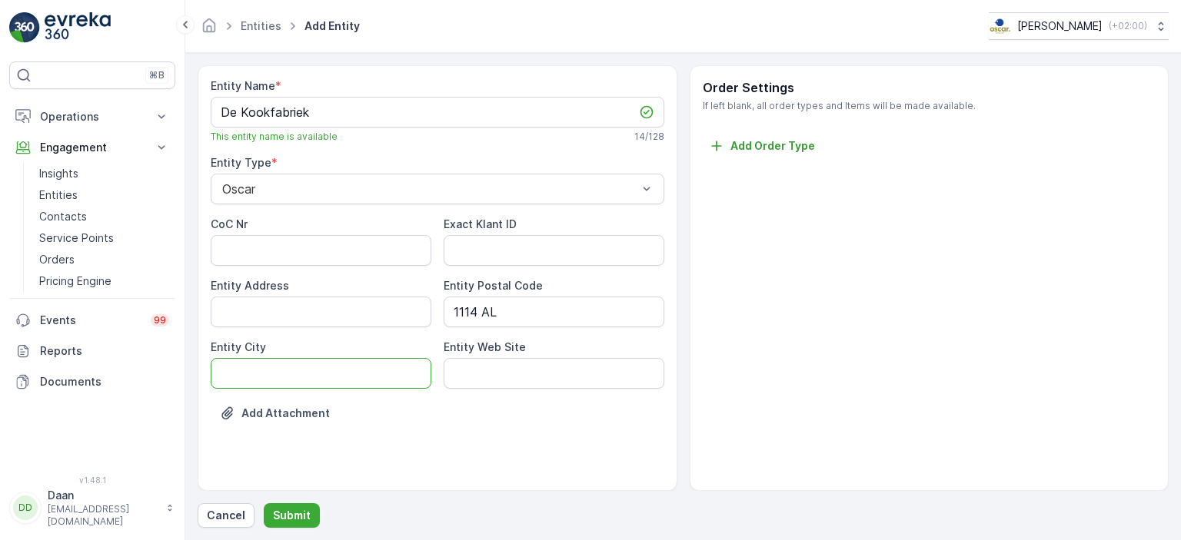
paste City "[GEOGRAPHIC_DATA]"
type City "[GEOGRAPHIC_DATA]"
click at [361, 311] on Address "Entity Address" at bounding box center [321, 312] width 221 height 31
paste Address "[STREET_ADDRESS]"
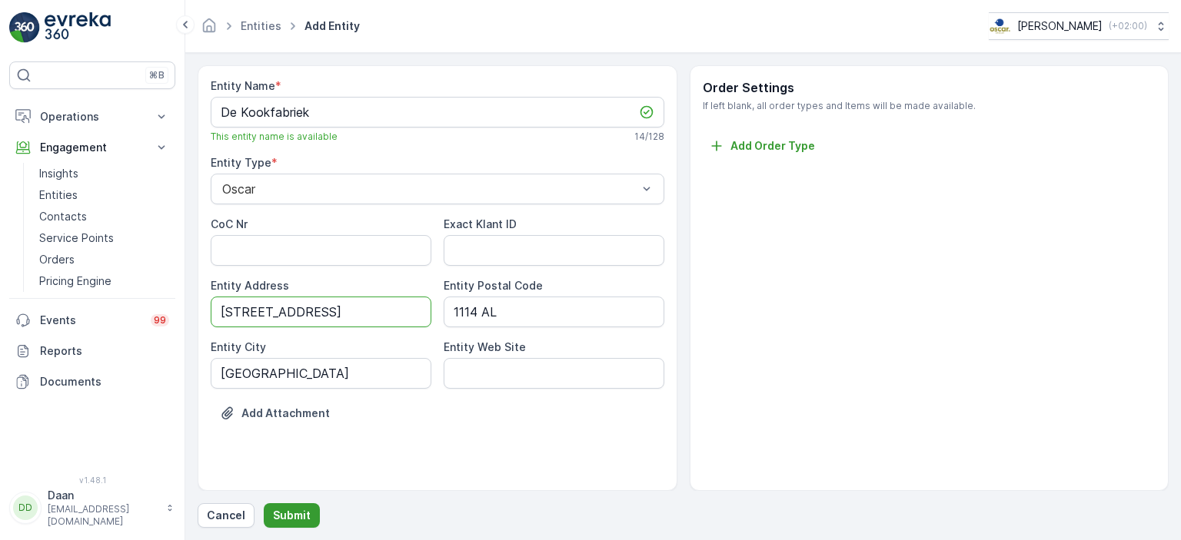
type Address "[STREET_ADDRESS]"
click at [301, 523] on button "Submit" at bounding box center [292, 515] width 56 height 25
click at [294, 519] on p "Submit" at bounding box center [292, 515] width 38 height 15
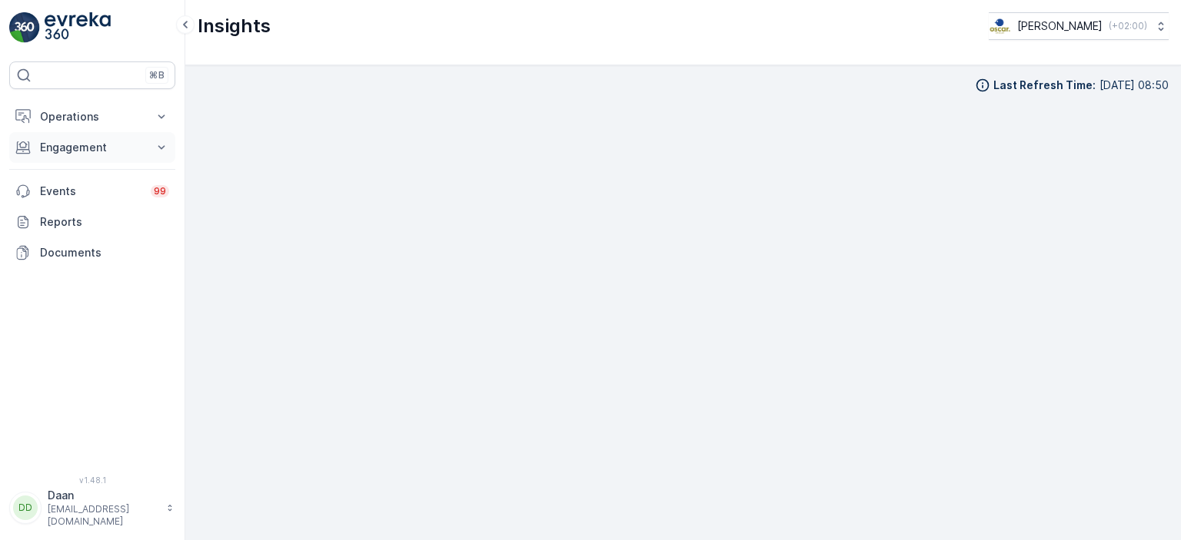
click at [107, 147] on p "Engagement" at bounding box center [92, 147] width 105 height 15
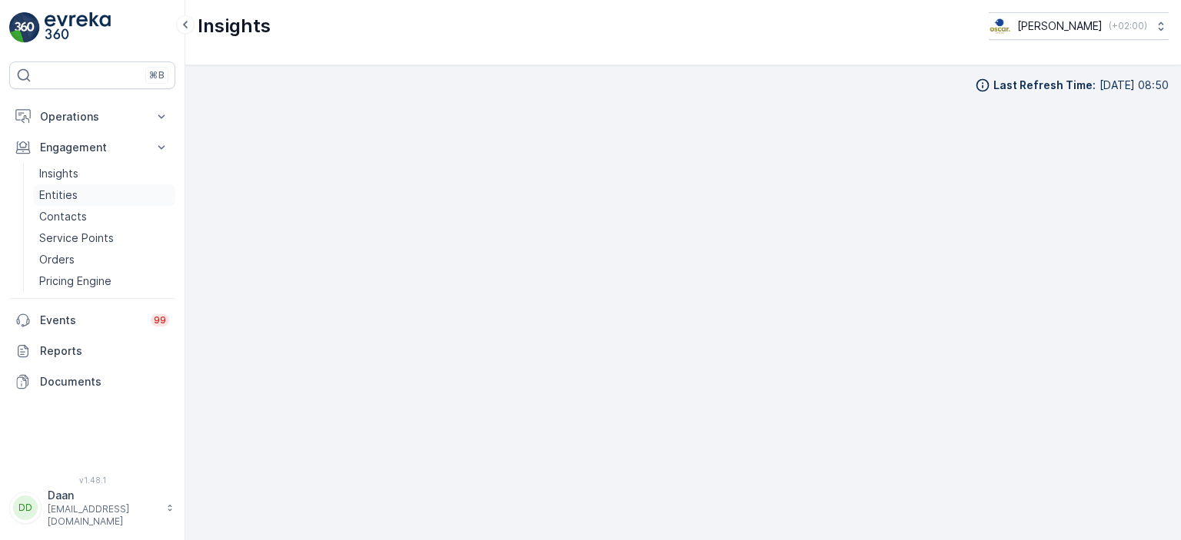
click at [95, 187] on link "Entities" at bounding box center [104, 195] width 142 height 22
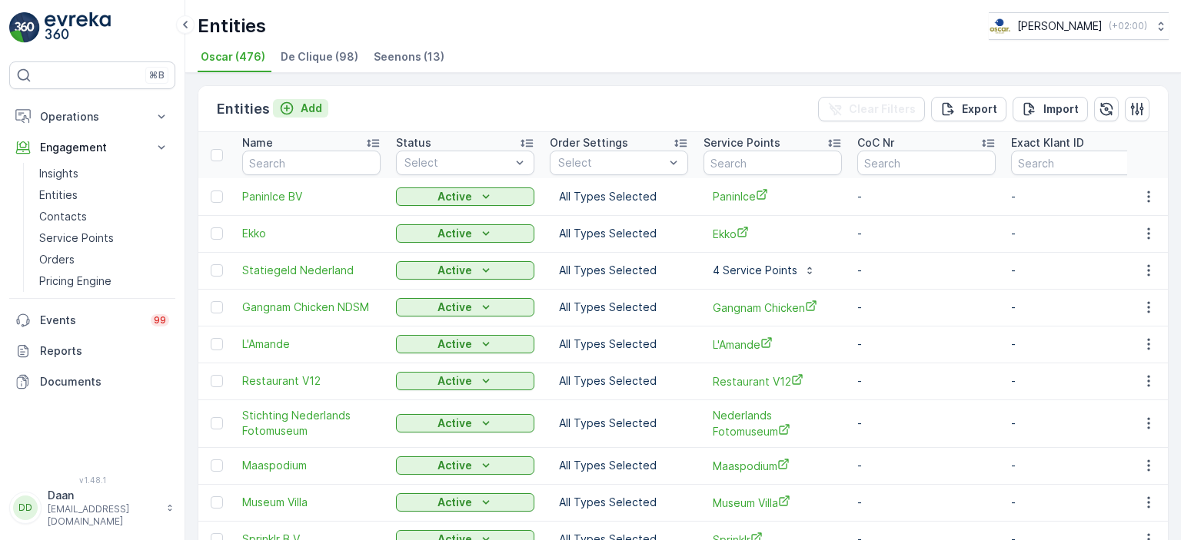
click at [302, 111] on p "Add" at bounding box center [312, 108] width 22 height 15
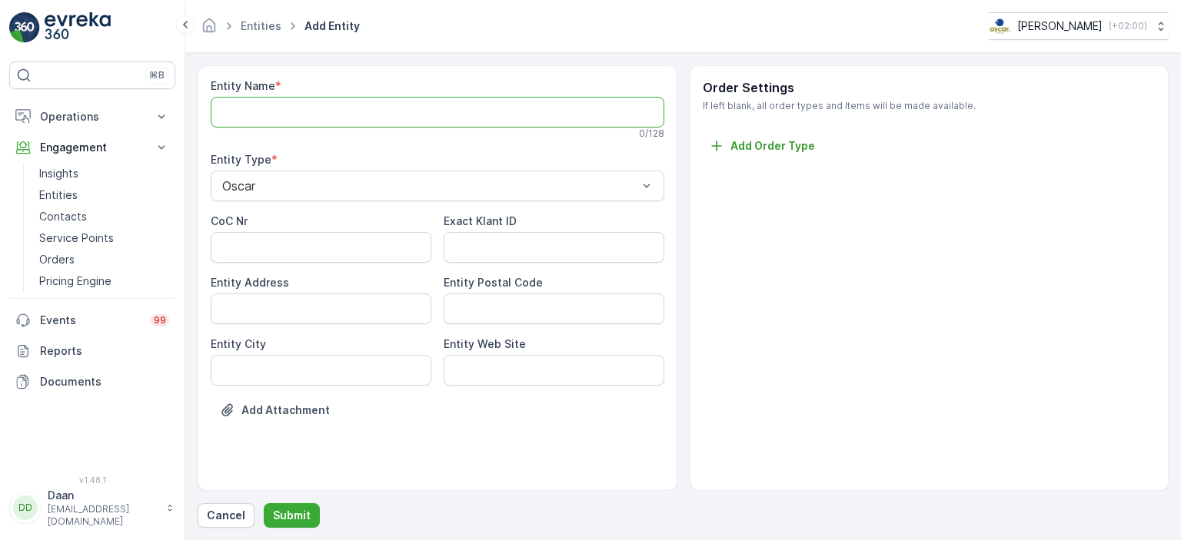
click at [316, 115] on Name "Entity Name" at bounding box center [437, 112] width 453 height 31
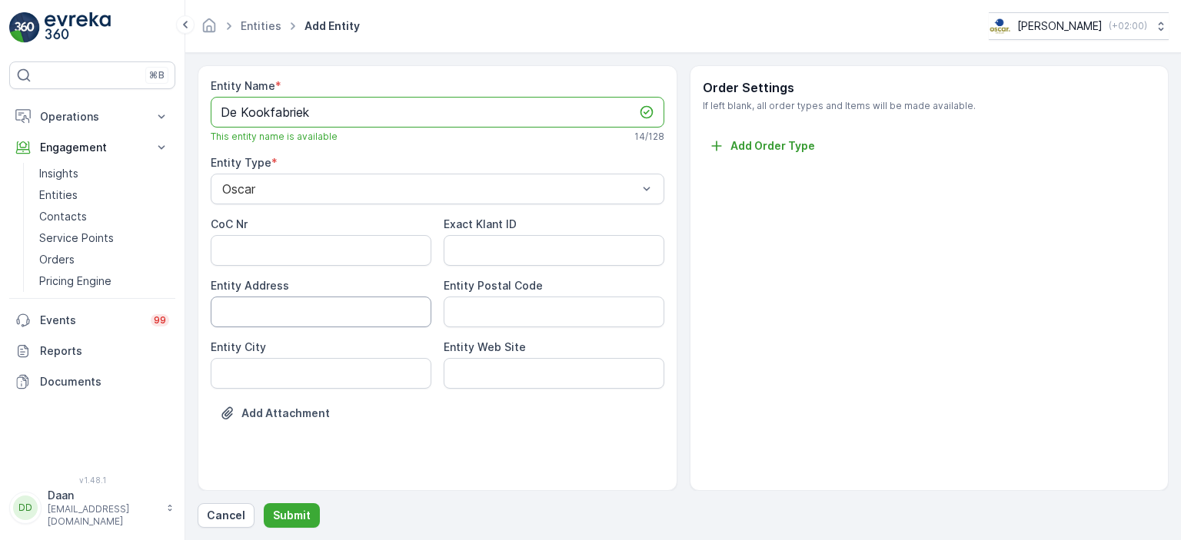
type Name "De Kookfabriek"
click at [352, 321] on Address "Entity Address" at bounding box center [321, 312] width 221 height 31
paste Address "[STREET_ADDRESS]"
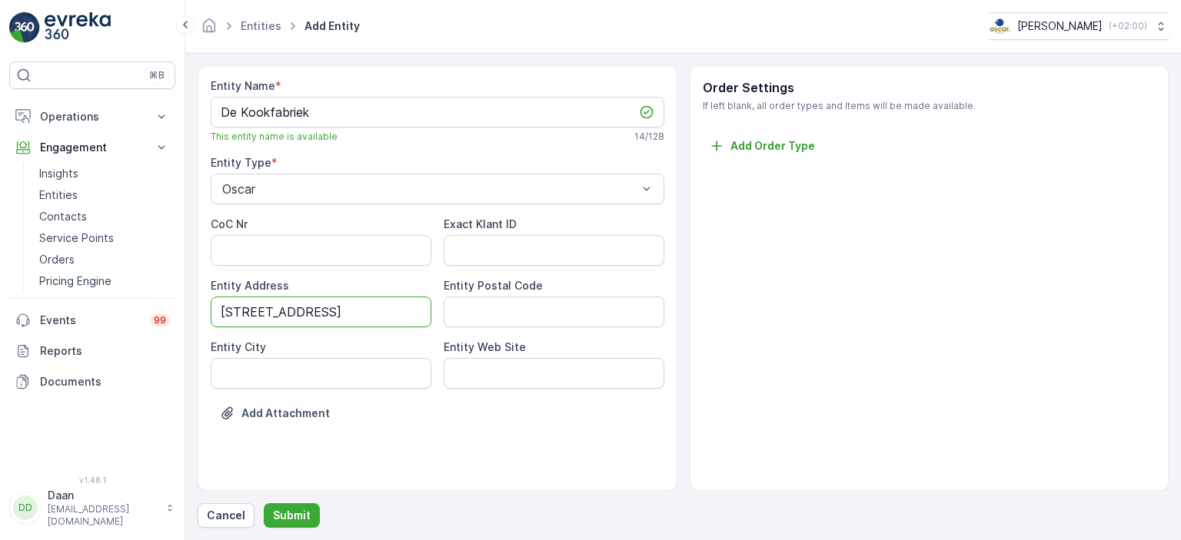
scroll to position [0, 22]
drag, startPoint x: 303, startPoint y: 313, endPoint x: 448, endPoint y: 308, distance: 145.3
click at [448, 308] on div "CoC Nr Exact Klant ID Entity Address [STREET_ADDRESS] Entity Postal Code Entity…" at bounding box center [437, 303] width 453 height 172
type Address "[STREET_ADDRESS]"
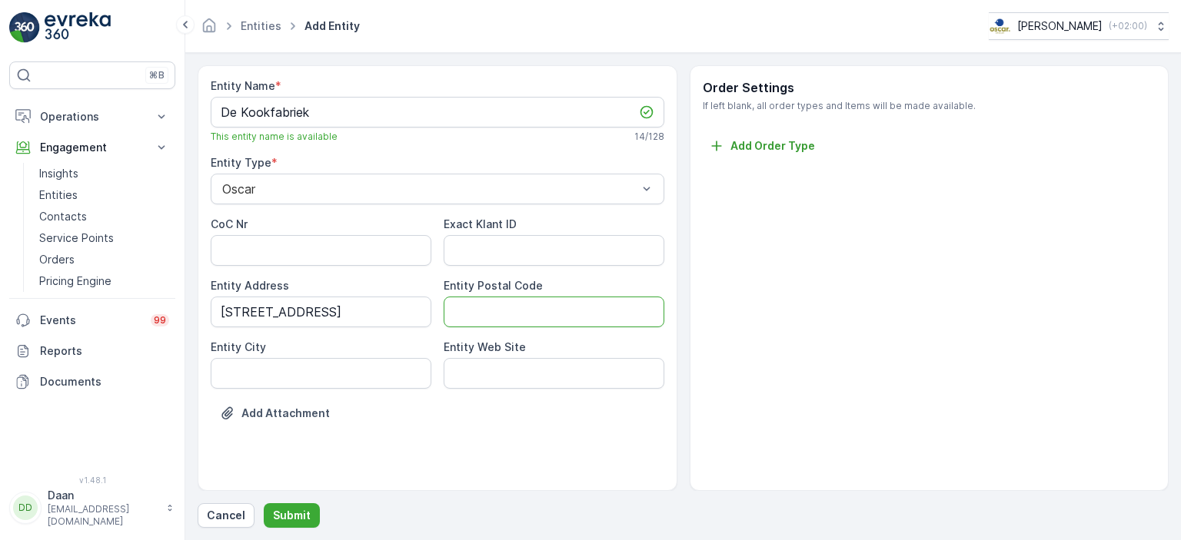
click at [448, 308] on Code "Entity Postal Code" at bounding box center [553, 312] width 221 height 31
paste Code "1114 AL [GEOGRAPHIC_DATA]"
drag, startPoint x: 500, startPoint y: 313, endPoint x: 626, endPoint y: 286, distance: 128.9
click at [625, 287] on div "Entity Postal Code 1114 AL [GEOGRAPHIC_DATA]" at bounding box center [553, 302] width 221 height 49
type Code "1114 AL"
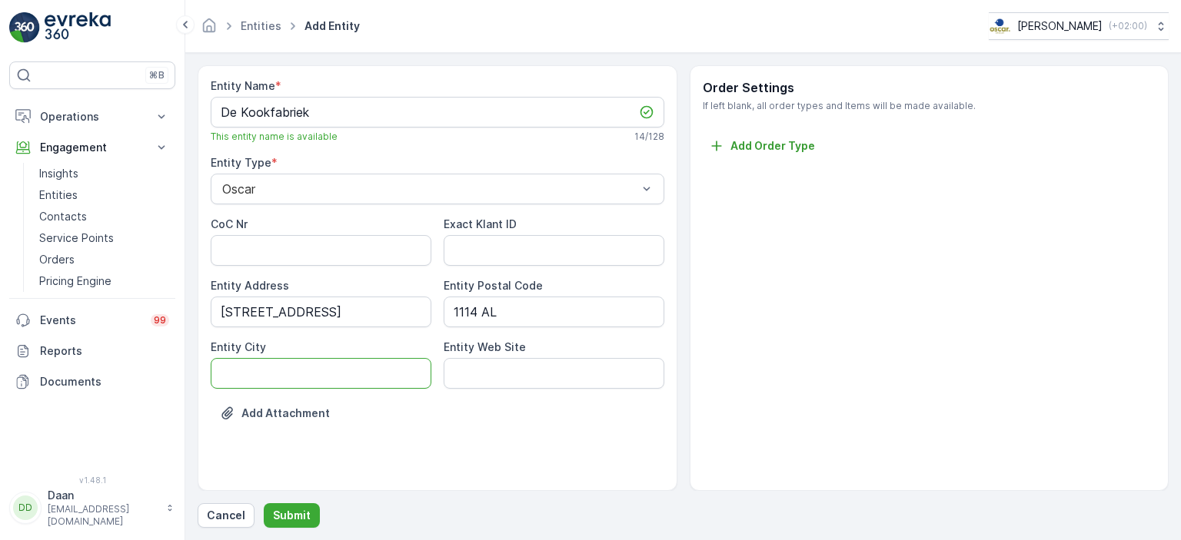
click at [384, 378] on City "Entity City" at bounding box center [321, 373] width 221 height 31
paste City "[GEOGRAPHIC_DATA]"
type City "[GEOGRAPHIC_DATA]"
click at [301, 520] on p "Submit" at bounding box center [292, 515] width 38 height 15
click at [309, 509] on button "Submit" at bounding box center [292, 515] width 56 height 25
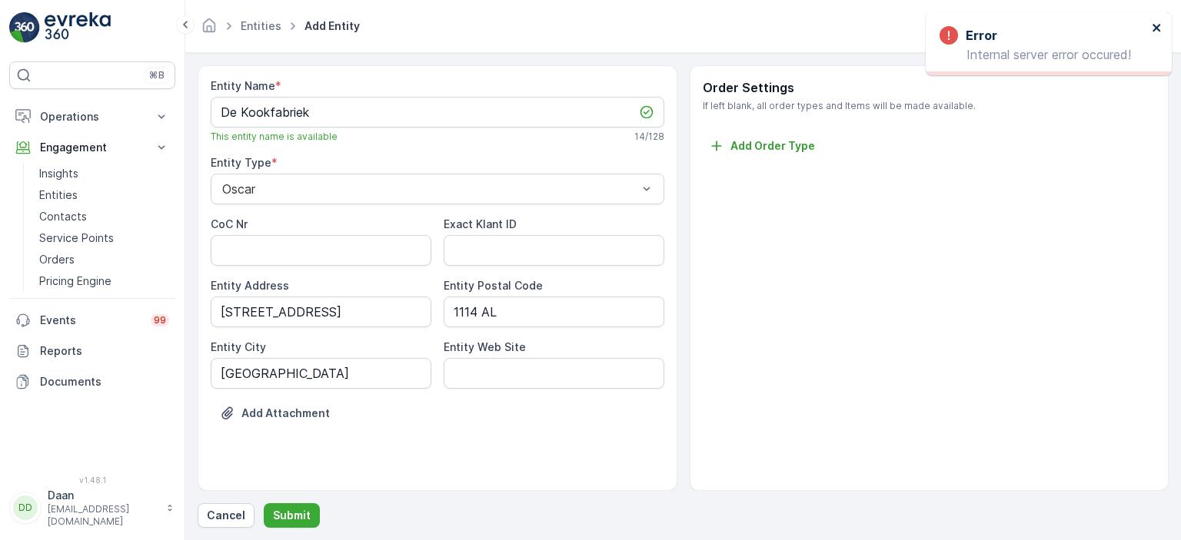
click at [1156, 30] on icon "close" at bounding box center [1156, 28] width 11 height 12
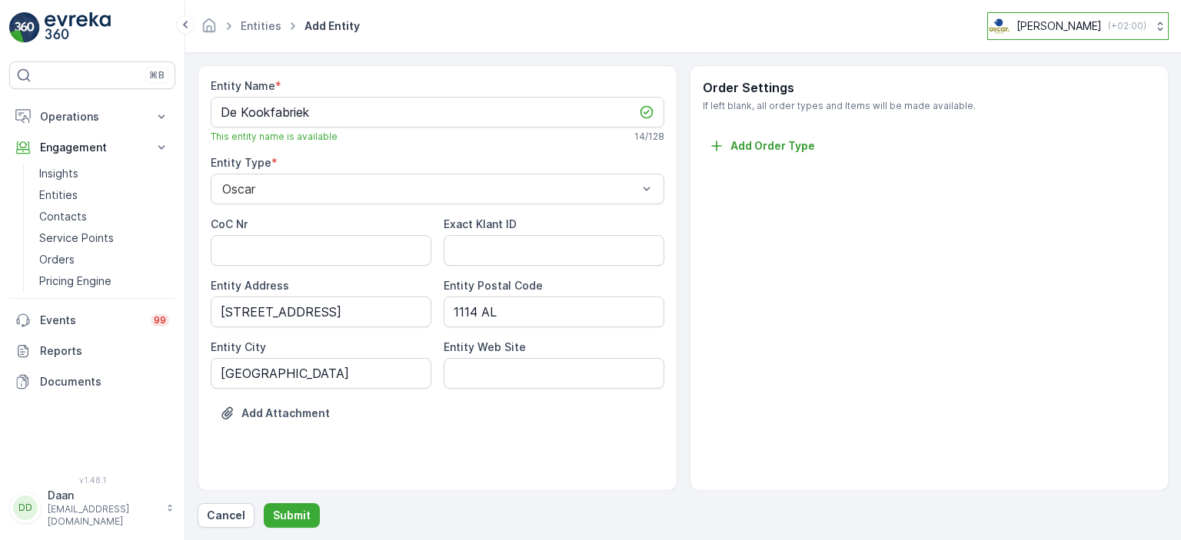
click at [1152, 25] on icon at bounding box center [1159, 25] width 15 height 15
click at [683, 38] on div "Entities Add Entity Oscar Circulair ( +02:00 ) Oscar Circulair Europe/Amsterdam…" at bounding box center [683, 26] width 971 height 28
click at [60, 43] on div "⌘B Operations Insights Planning Routes & Tasks Cockpit Settings Engagement Insi…" at bounding box center [92, 270] width 185 height 540
click at [65, 25] on img at bounding box center [78, 27] width 66 height 31
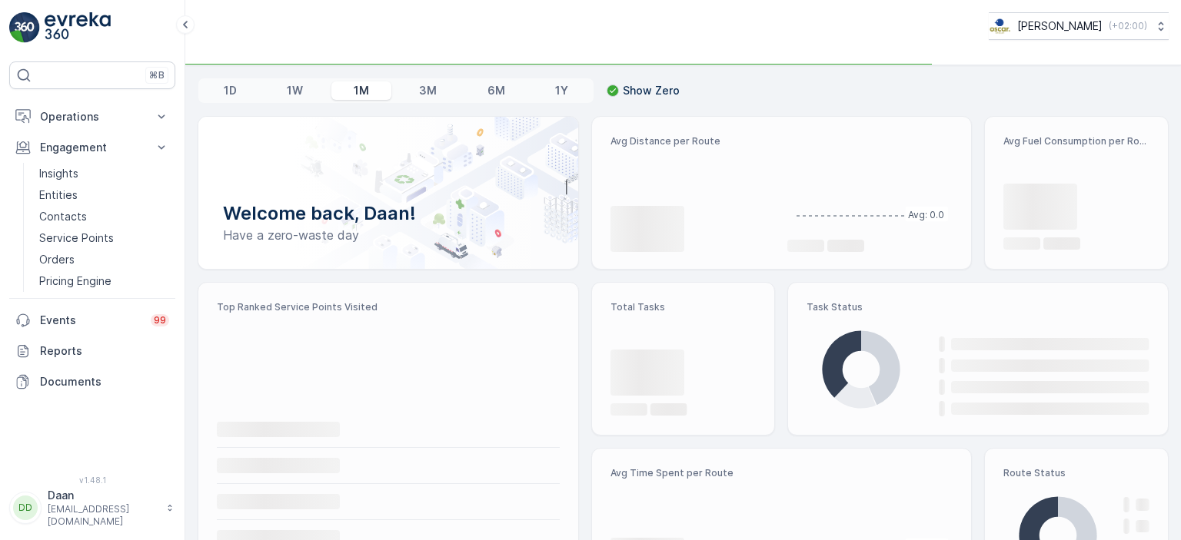
click at [154, 506] on button "DD Daan daan@oscarcirculair.nl" at bounding box center [92, 508] width 166 height 40
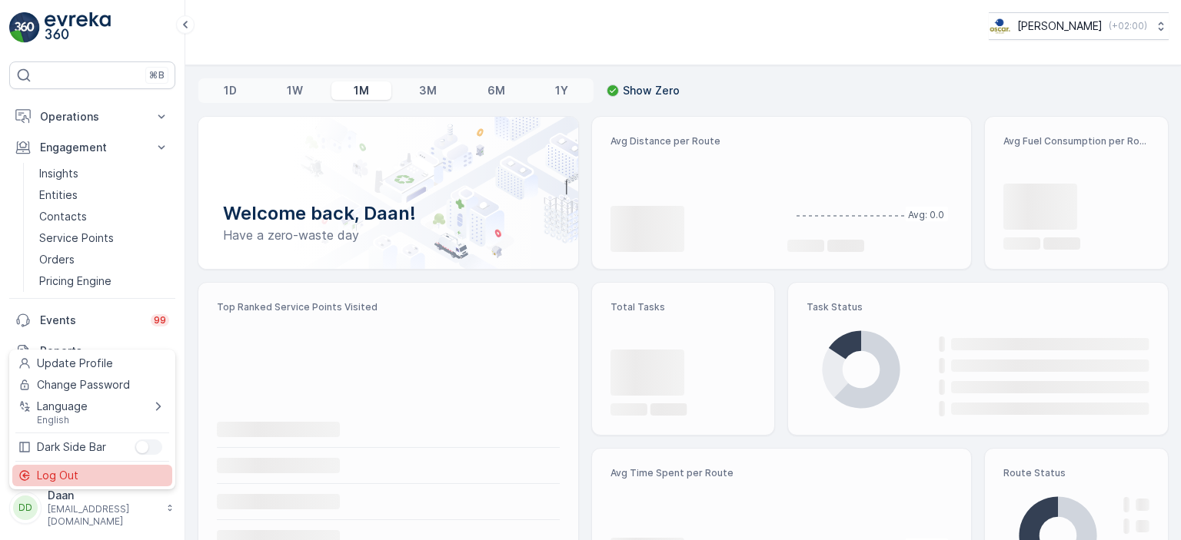
click at [138, 481] on div "Log Out" at bounding box center [92, 476] width 160 height 22
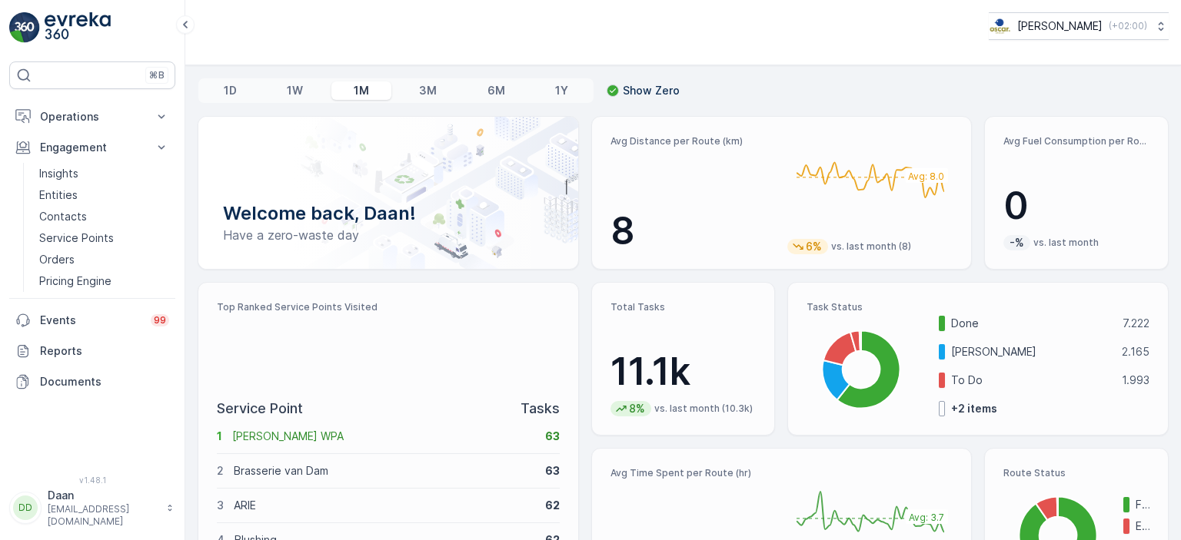
click at [147, 518] on p "[EMAIL_ADDRESS][DOMAIN_NAME]" at bounding box center [103, 515] width 111 height 25
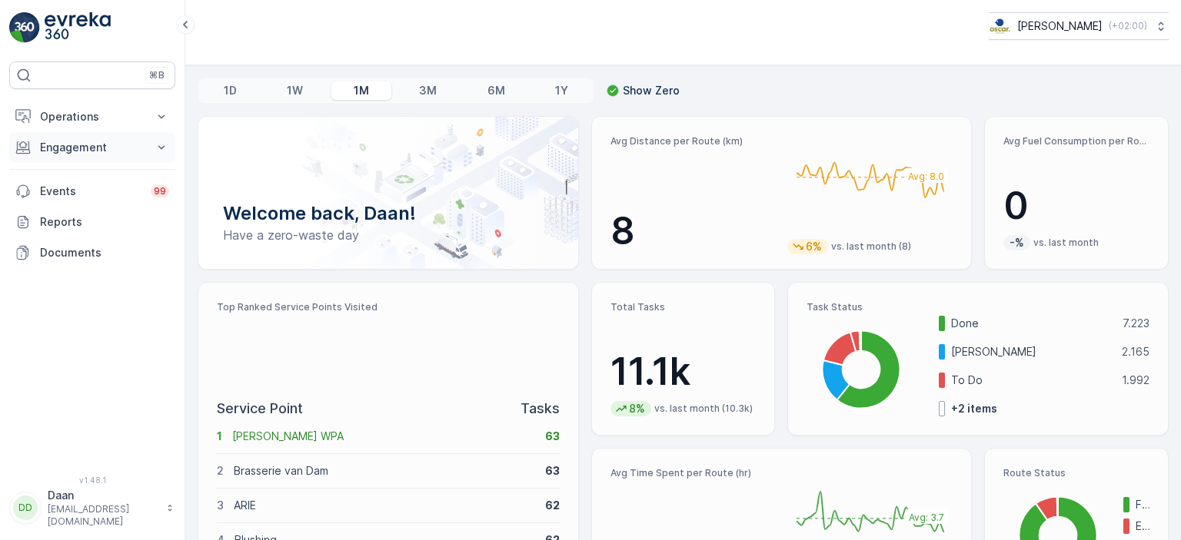
click at [76, 148] on p "Engagement" at bounding box center [92, 147] width 105 height 15
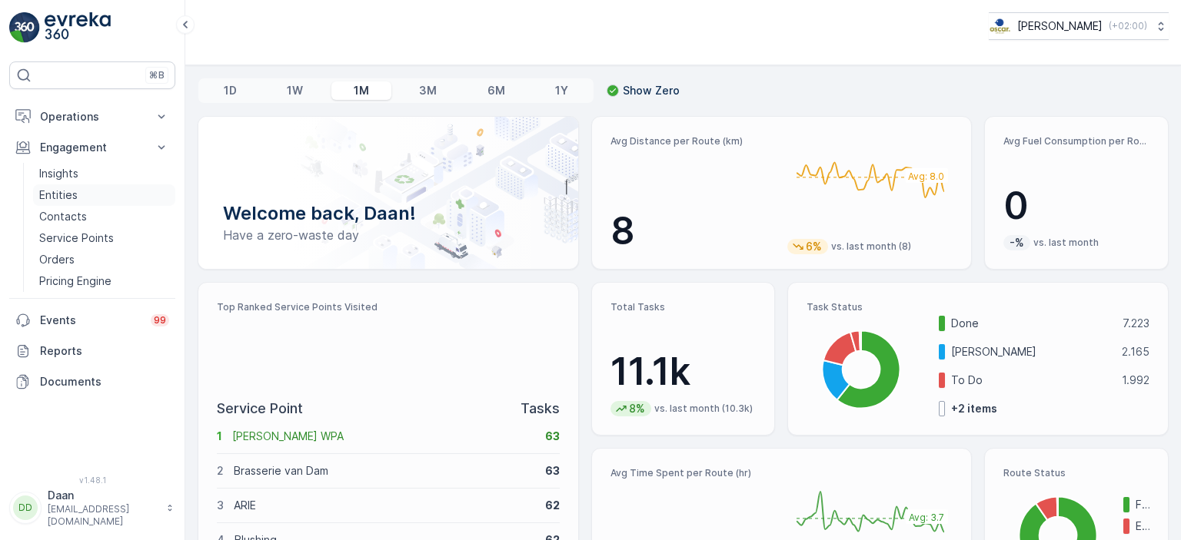
click at [75, 190] on p "Entities" at bounding box center [58, 195] width 38 height 15
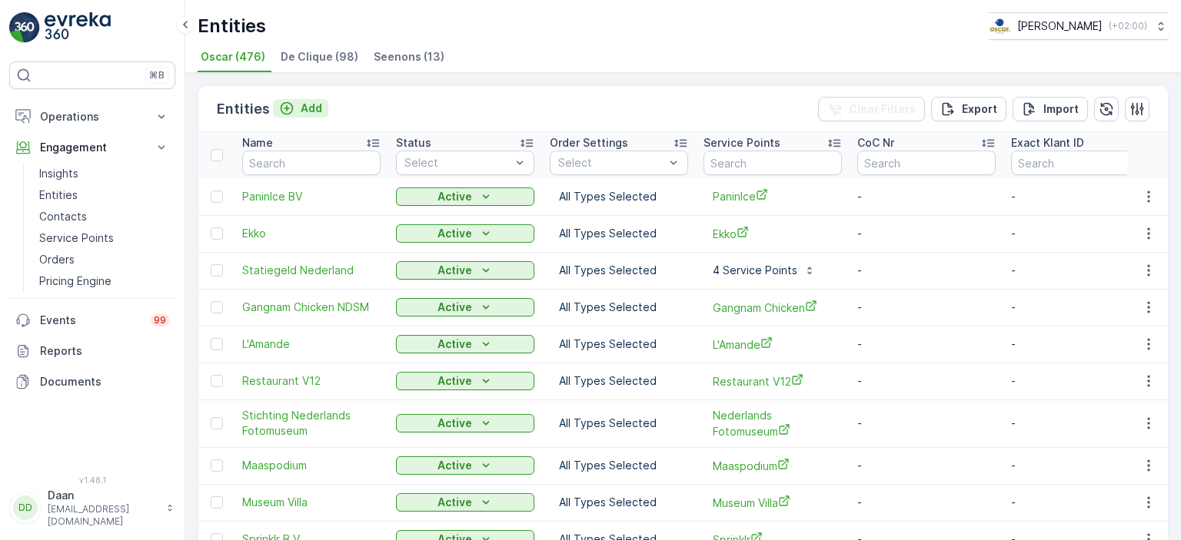
click at [307, 111] on p "Add" at bounding box center [312, 108] width 22 height 15
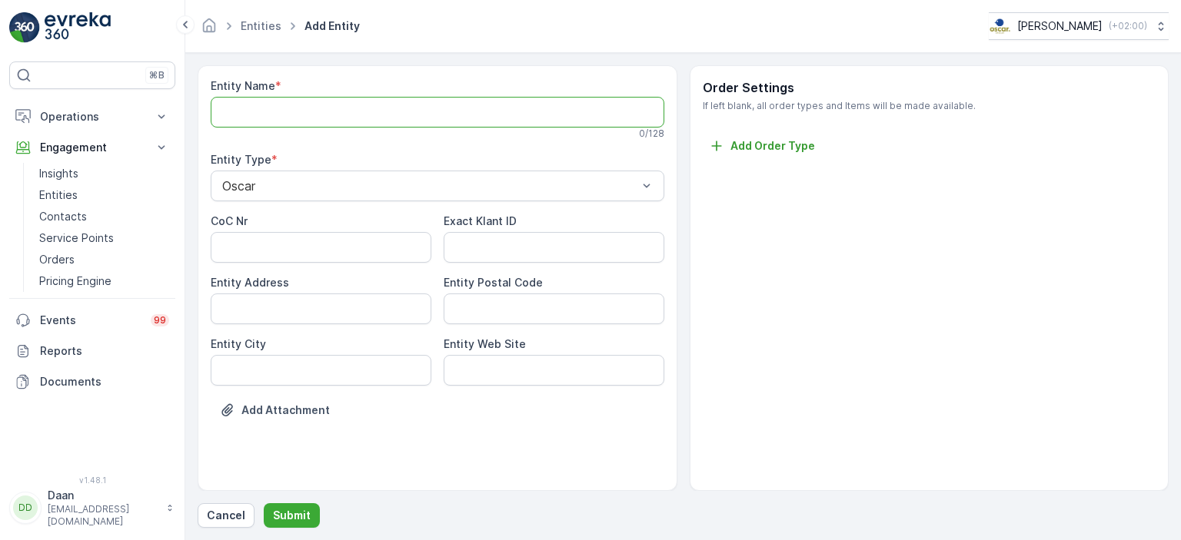
click at [475, 114] on Name "Entity Name" at bounding box center [437, 112] width 453 height 31
type Name "K"
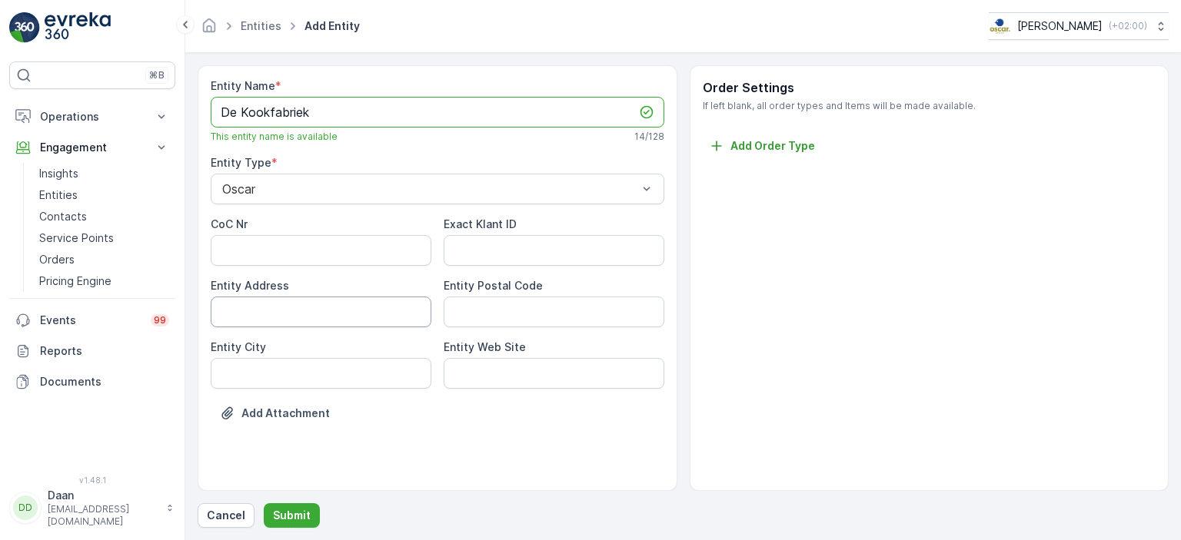
type Name "De Kookfabriek"
click at [367, 306] on Address "Entity Address" at bounding box center [321, 312] width 221 height 31
paste Address "[STREET_ADDRESS]"
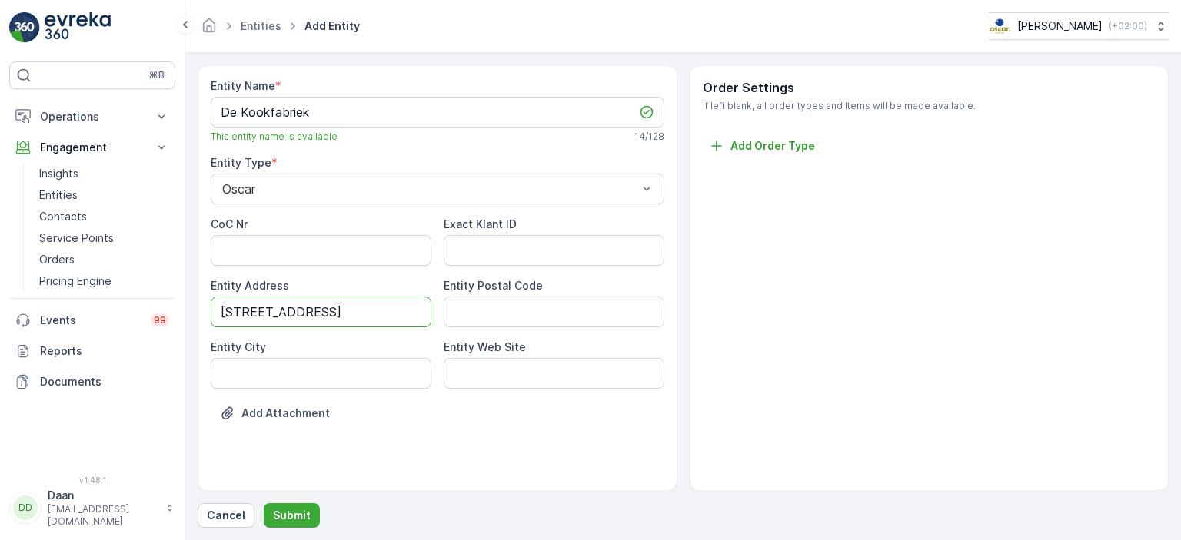
scroll to position [0, 22]
drag, startPoint x: 300, startPoint y: 311, endPoint x: 440, endPoint y: 291, distance: 141.3
click at [440, 291] on div "CoC Nr Exact Klant ID Entity Address [STREET_ADDRESS] Entity Postal Code Entity…" at bounding box center [437, 303] width 453 height 172
type Address "[STREET_ADDRESS]"
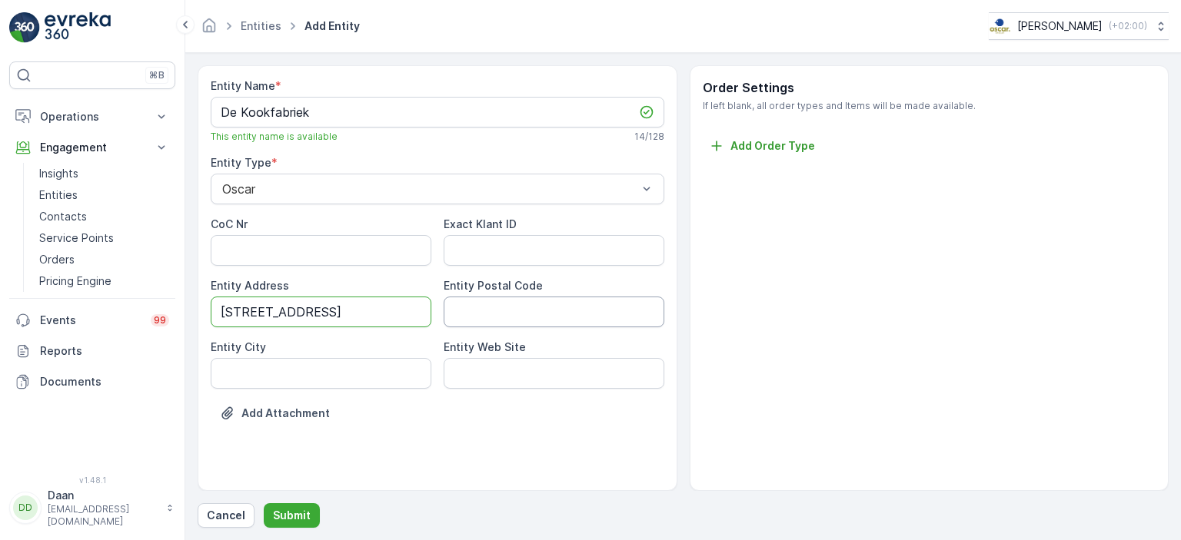
click at [498, 311] on Code "Entity Postal Code" at bounding box center [553, 312] width 221 height 31
paste Code "1114 AL [GEOGRAPHIC_DATA]"
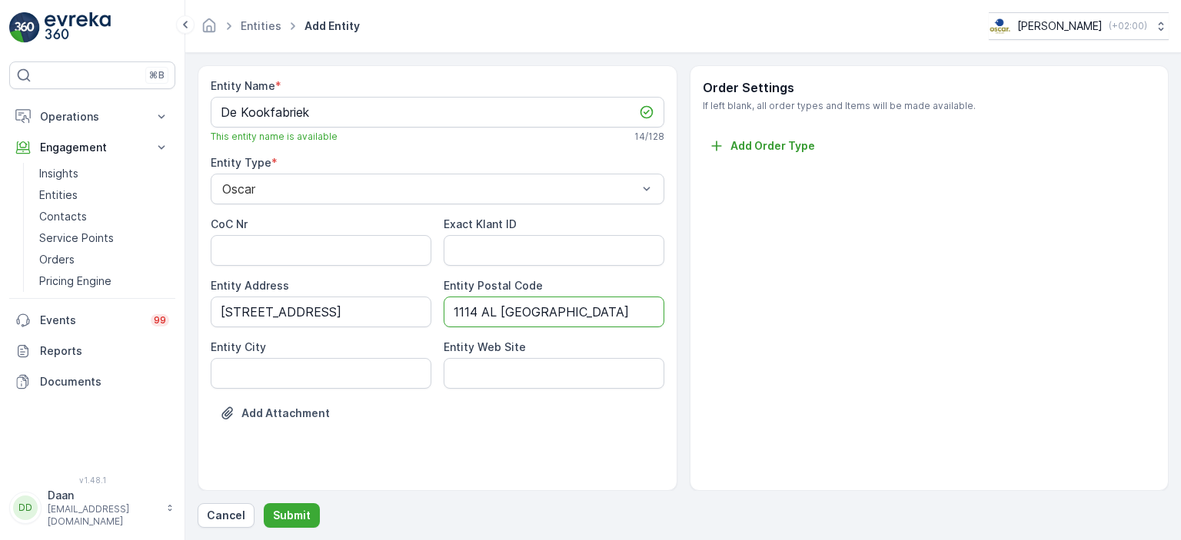
drag, startPoint x: 497, startPoint y: 311, endPoint x: 636, endPoint y: 294, distance: 140.2
click at [636, 294] on div "Entity Postal Code 1114 AL [GEOGRAPHIC_DATA]" at bounding box center [553, 302] width 221 height 49
type Code "1114 AL"
click at [283, 375] on City "Entity City" at bounding box center [321, 373] width 221 height 31
paste City "[GEOGRAPHIC_DATA]"
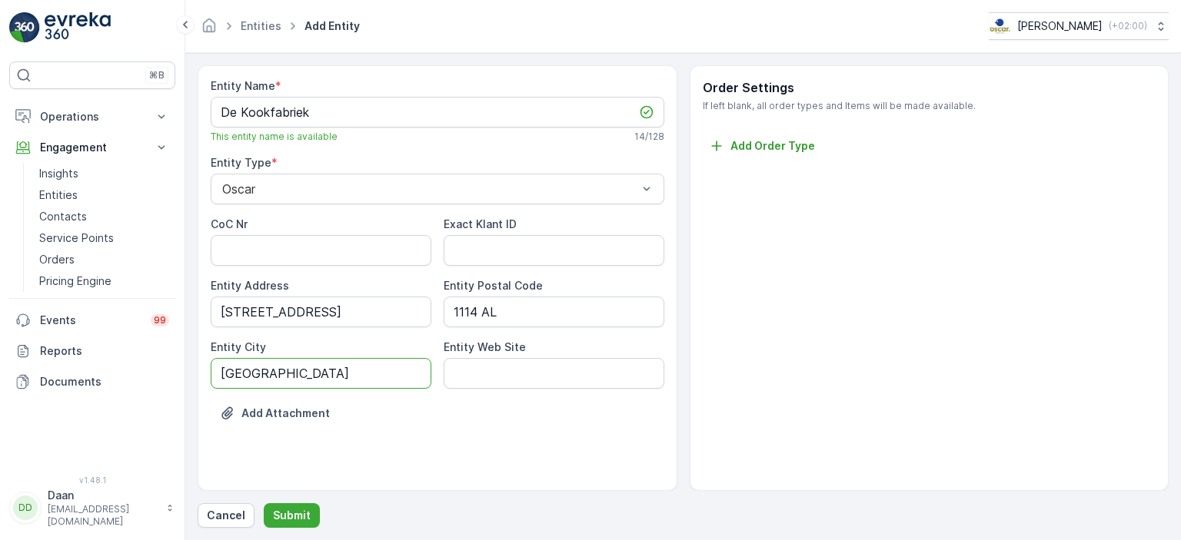
type City "[GEOGRAPHIC_DATA]"
click at [328, 455] on div "Entity Name * De Kookfabriek This entity name is available 14 / 128 Entity Type…" at bounding box center [438, 278] width 480 height 426
click at [304, 518] on p "Submit" at bounding box center [292, 515] width 38 height 15
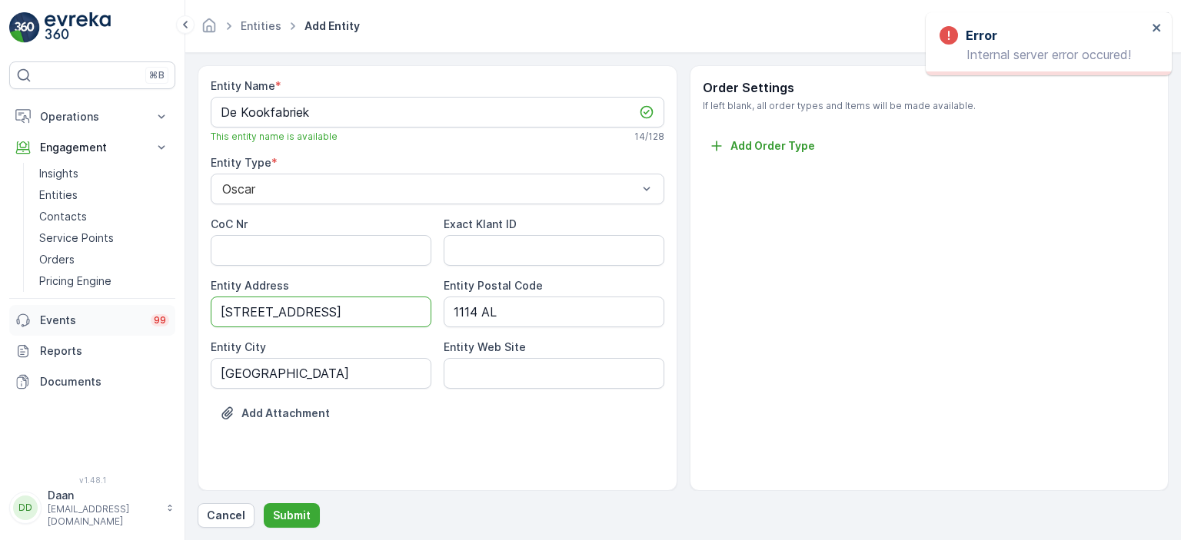
drag, startPoint x: 338, startPoint y: 308, endPoint x: 78, endPoint y: 312, distance: 260.6
click at [78, 312] on div "⌘B Operations Insights Planning Routes & Tasks Cockpit Settings Engagement Insi…" at bounding box center [590, 270] width 1181 height 540
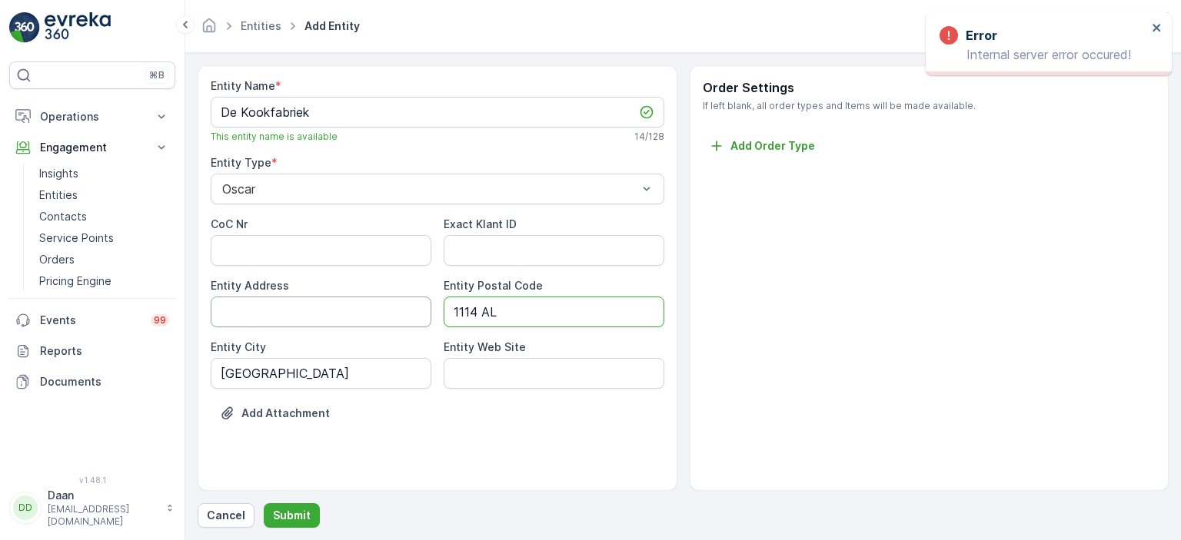
drag, startPoint x: 530, startPoint y: 309, endPoint x: 264, endPoint y: 316, distance: 266.0
click at [264, 316] on div "CoC Nr Exact Klant ID Entity Address Entity Postal Code 1114 AL Entity City [GE…" at bounding box center [437, 303] width 453 height 172
drag, startPoint x: 322, startPoint y: 379, endPoint x: 169, endPoint y: 402, distance: 154.7
click at [169, 402] on div "⌘B Operations Insights Planning Routes & Tasks Cockpit Settings Engagement Insi…" at bounding box center [590, 270] width 1181 height 540
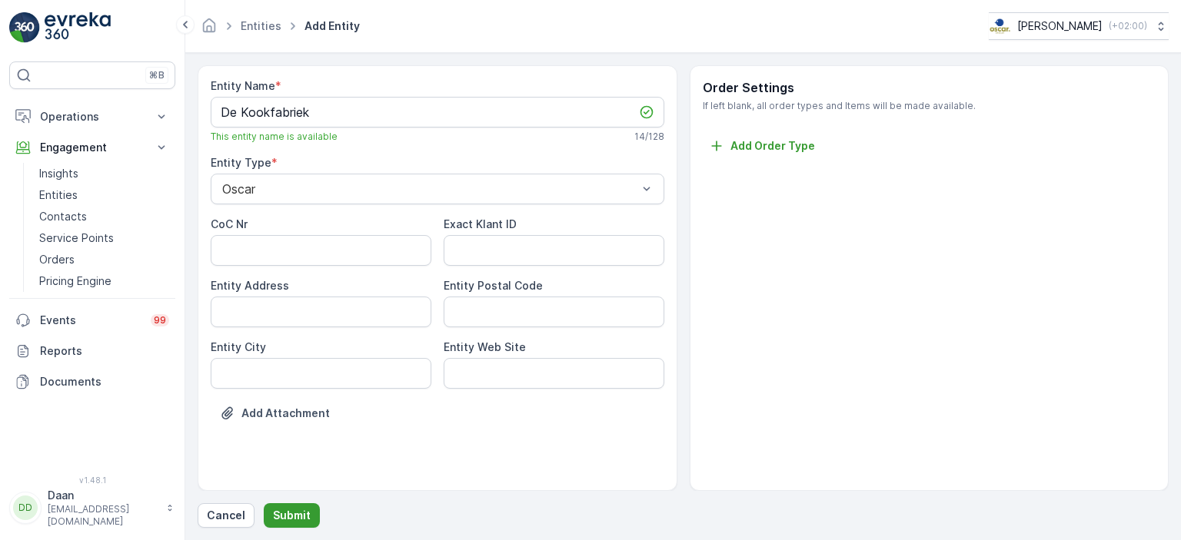
click at [301, 513] on p "Submit" at bounding box center [292, 515] width 38 height 15
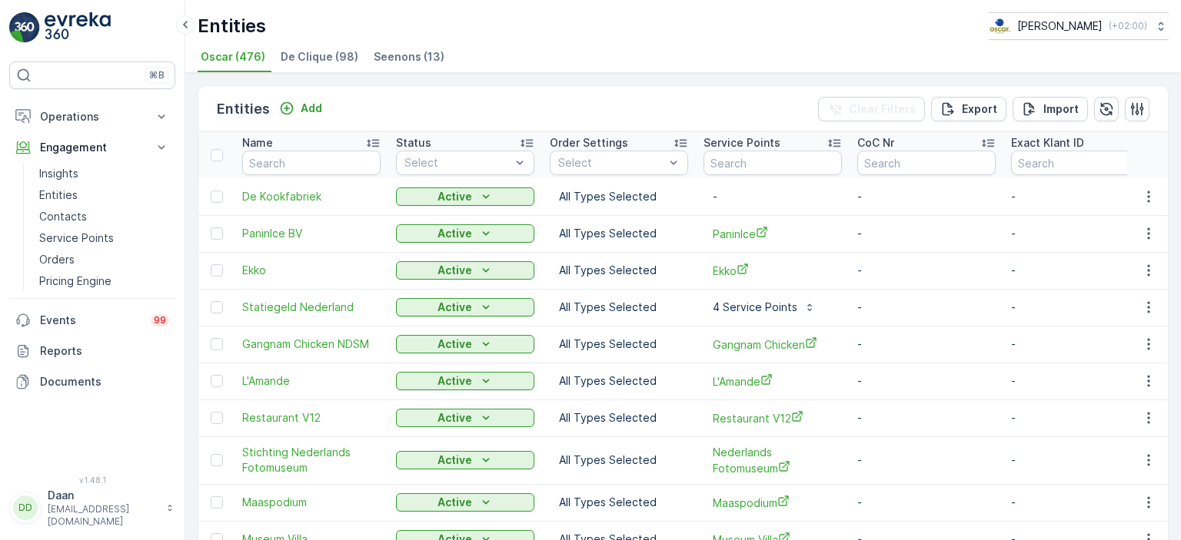
click at [321, 48] on li "De Clique (98)" at bounding box center [320, 59] width 87 height 26
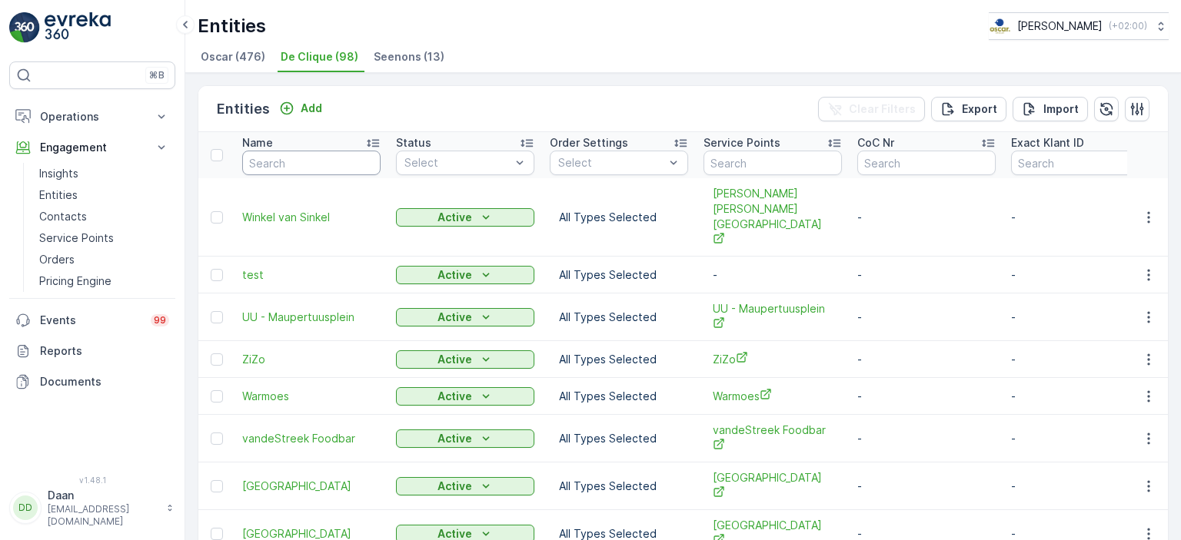
click at [302, 165] on input "text" at bounding box center [311, 163] width 138 height 25
type input "Kook"
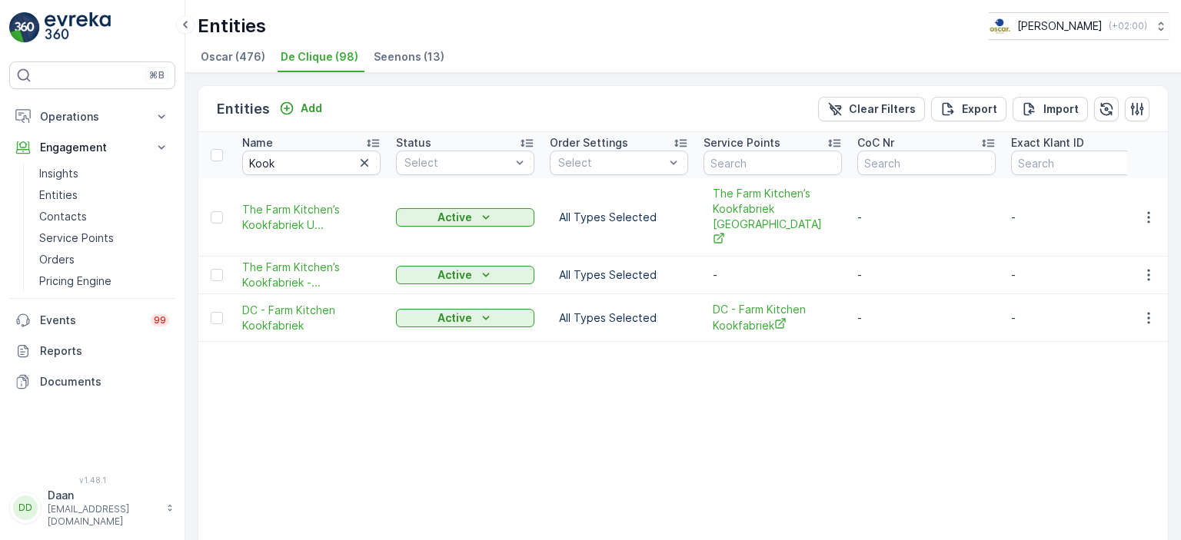
click at [234, 55] on span "Oscar (476)" at bounding box center [233, 56] width 65 height 15
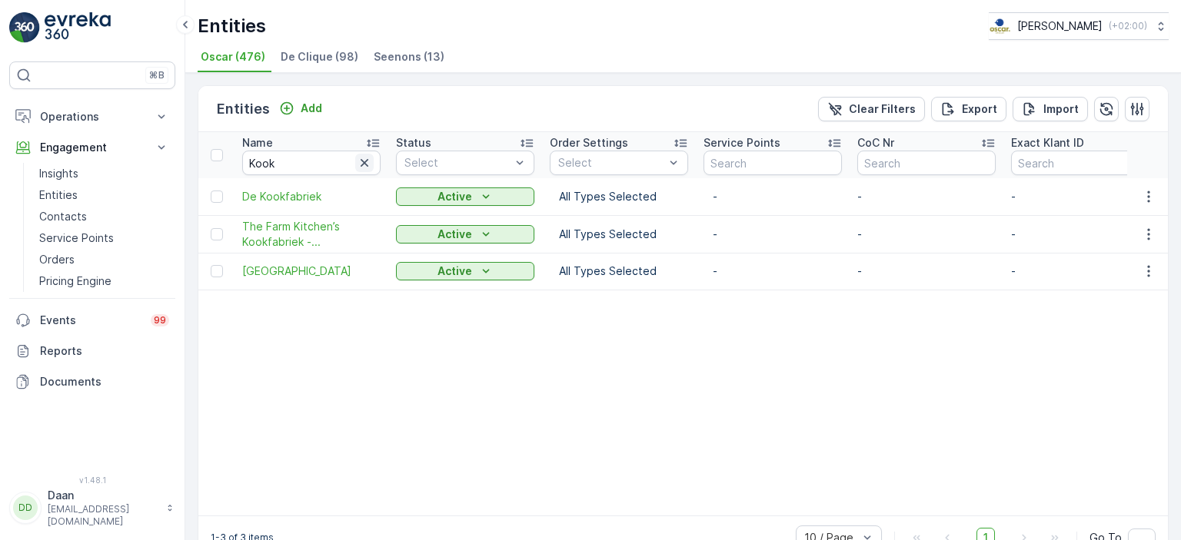
click at [369, 164] on icon "button" at bounding box center [364, 162] width 15 height 15
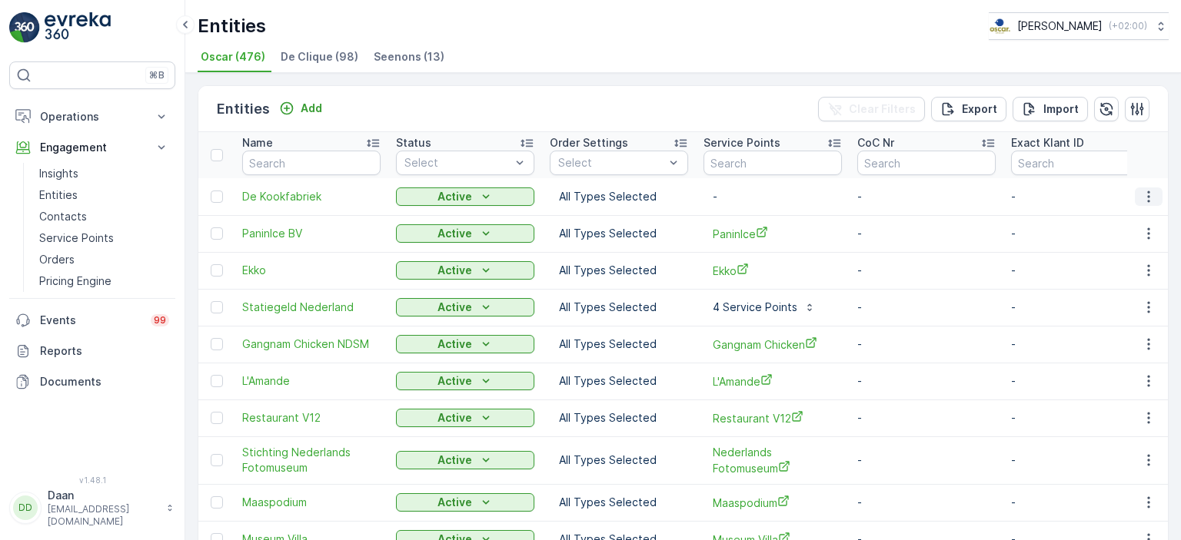
click at [1147, 198] on icon "button" at bounding box center [1148, 196] width 15 height 15
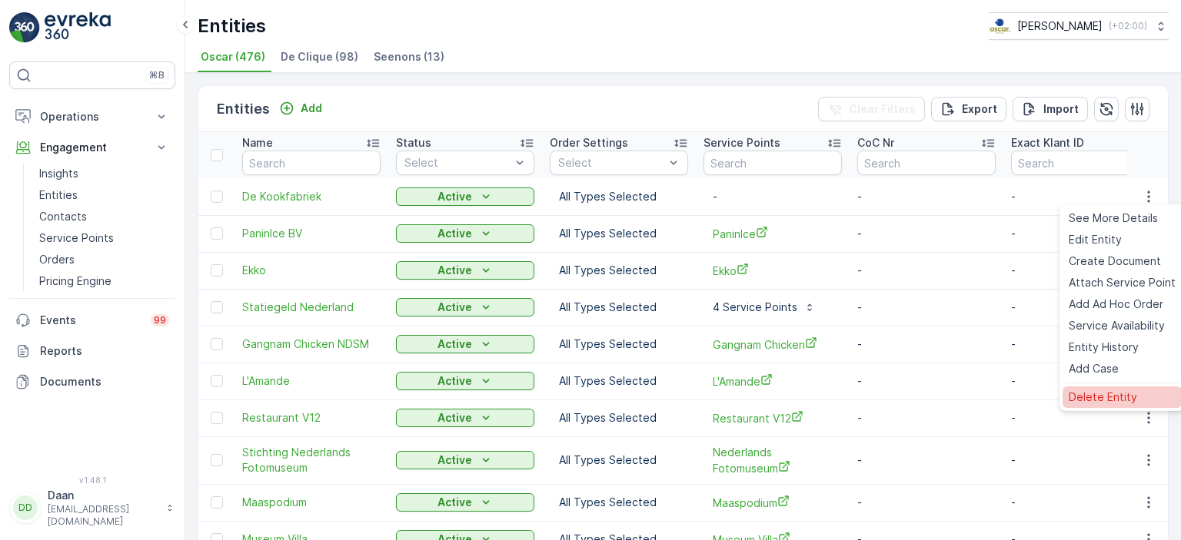
click at [1117, 397] on span "Delete Entity" at bounding box center [1102, 397] width 68 height 15
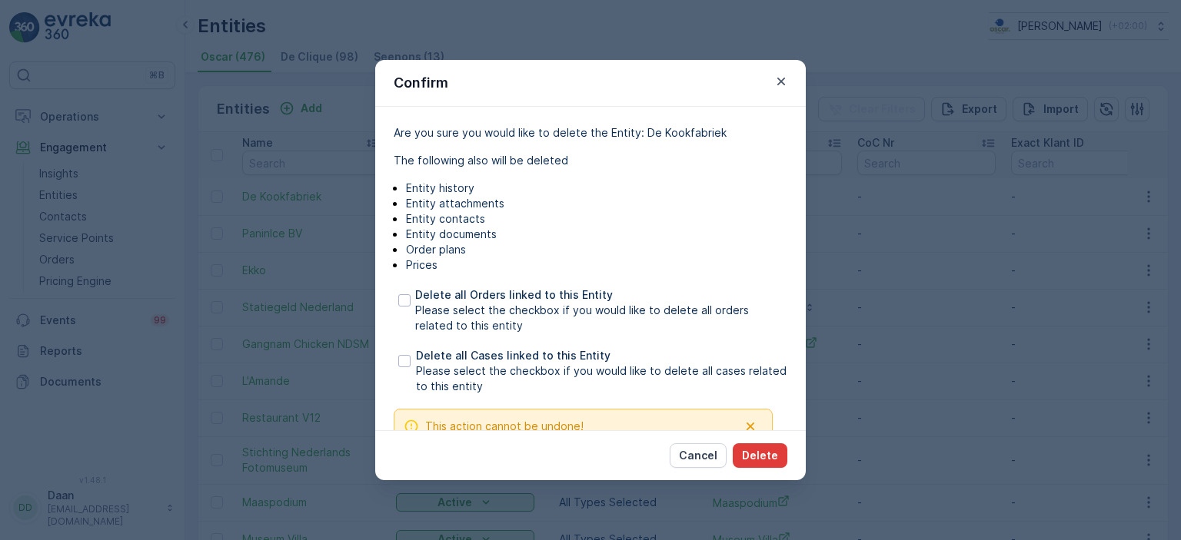
click at [763, 450] on p "Delete" at bounding box center [760, 455] width 36 height 15
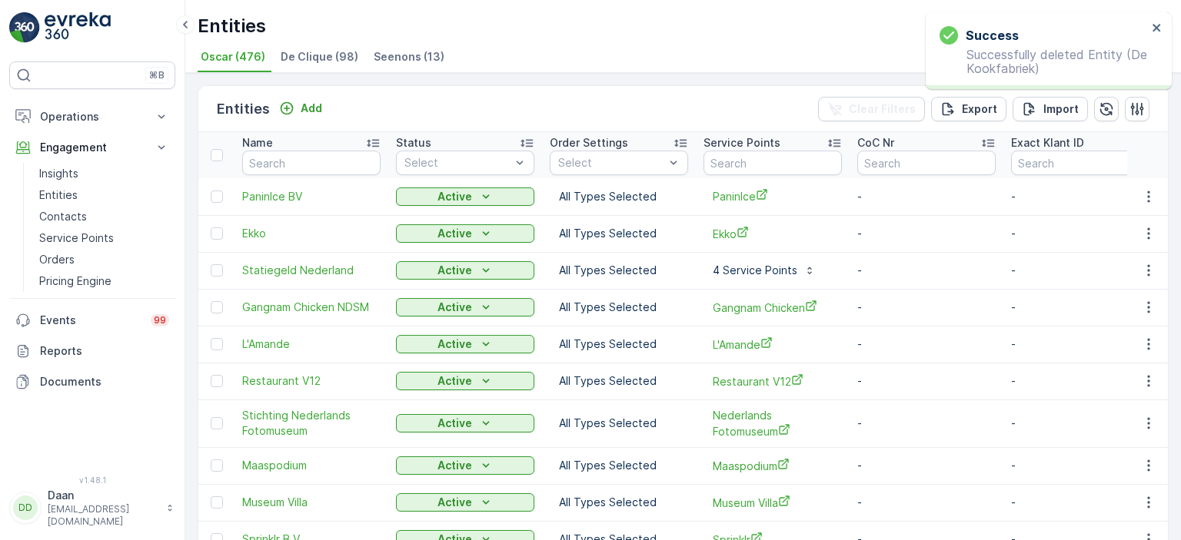
click at [313, 60] on span "De Clique (98)" at bounding box center [320, 56] width 78 height 15
